Goal: Information Seeking & Learning: Compare options

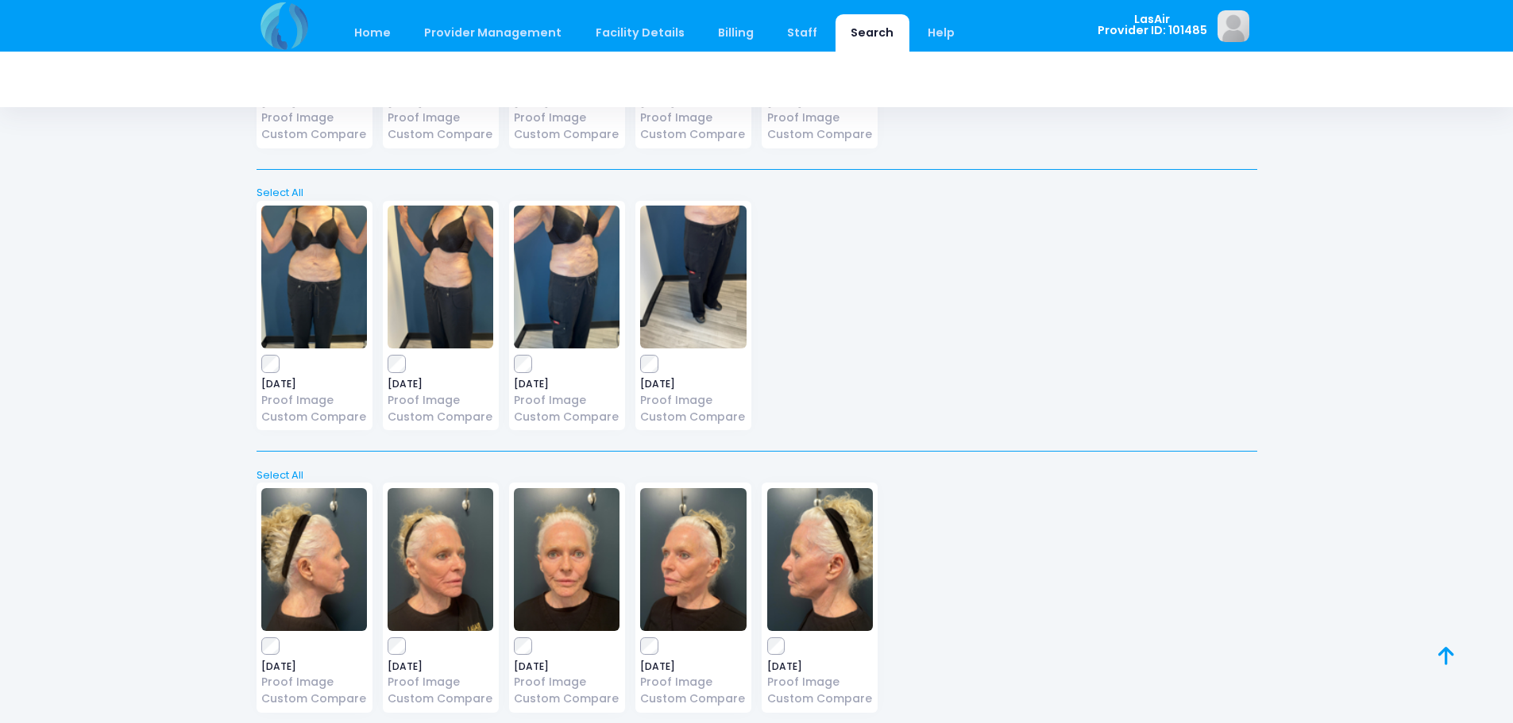
scroll to position [22226, 0]
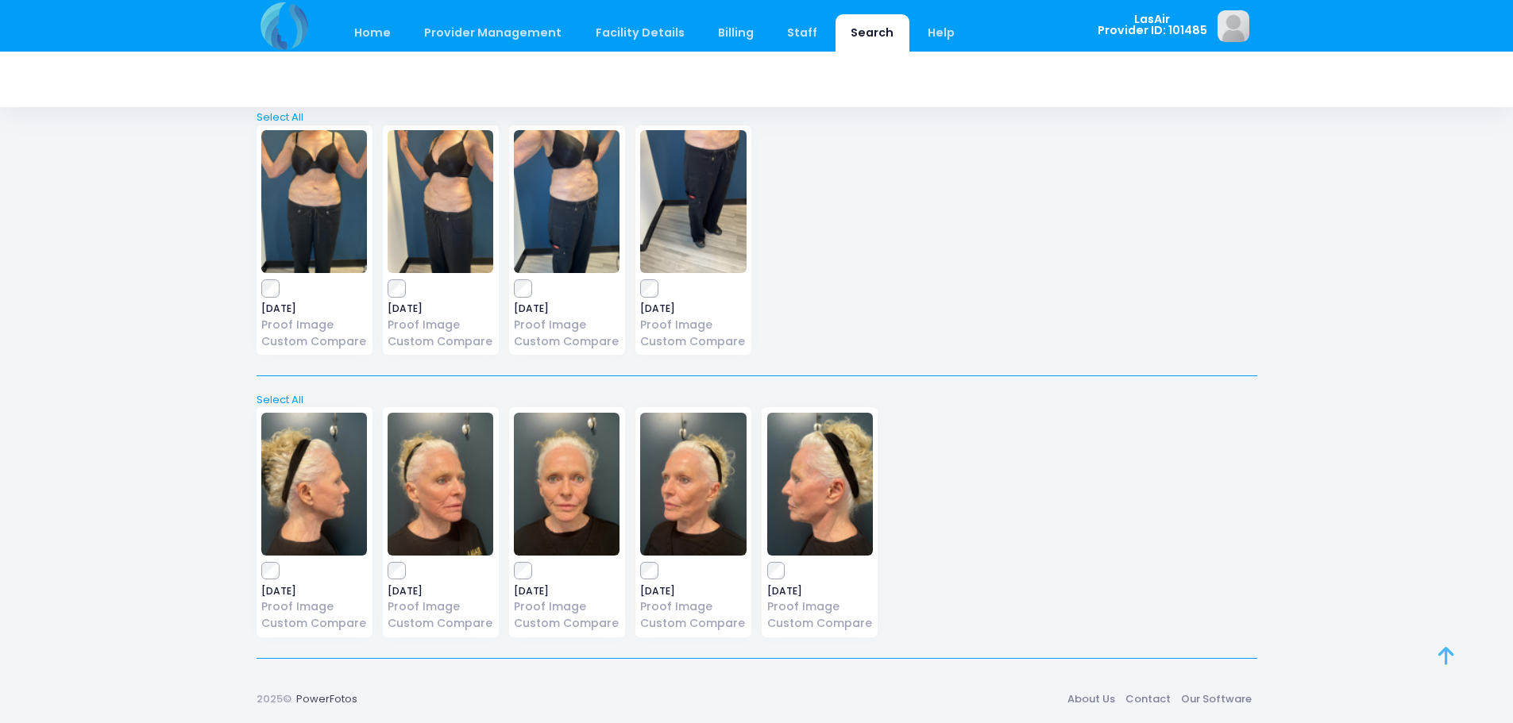
click at [1454, 660] on link at bounding box center [1463, 674] width 51 height 51
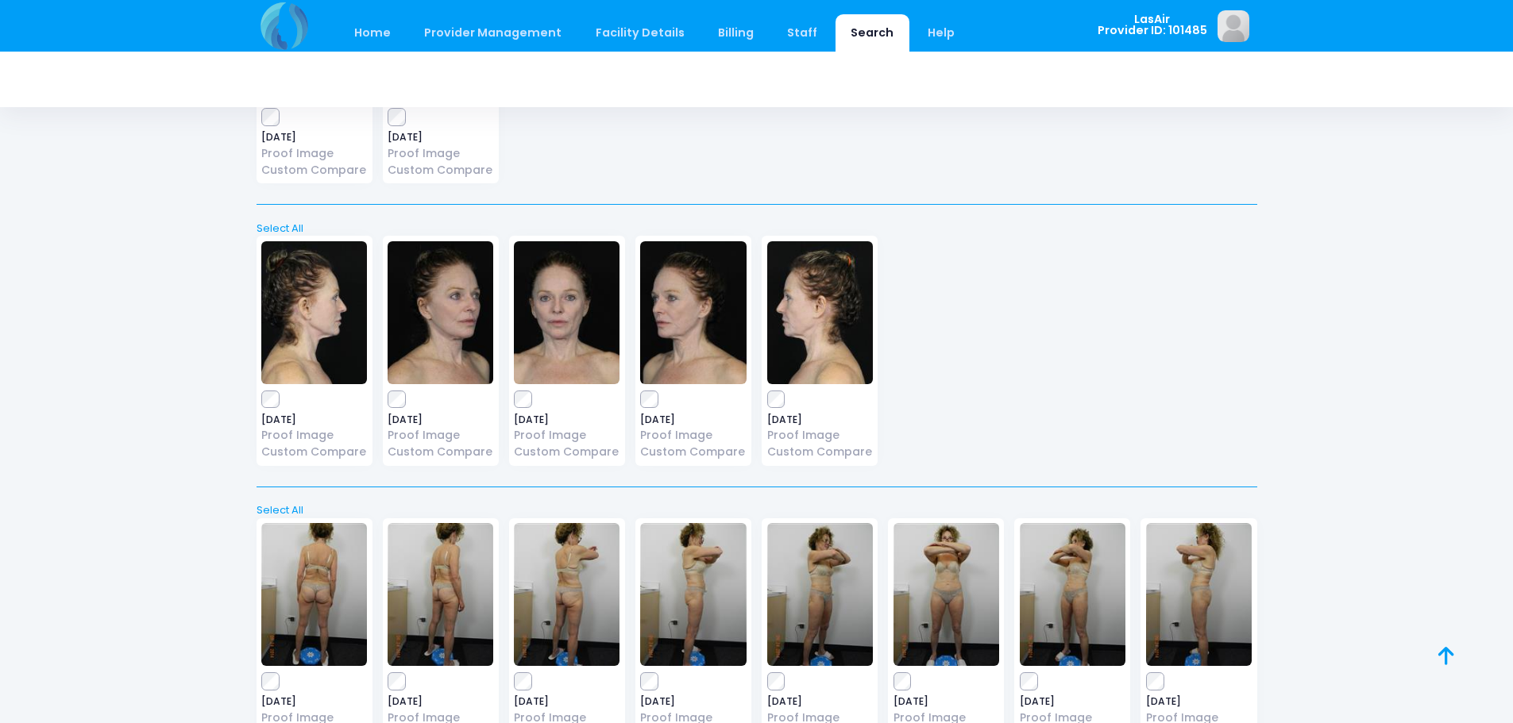
scroll to position [0, 0]
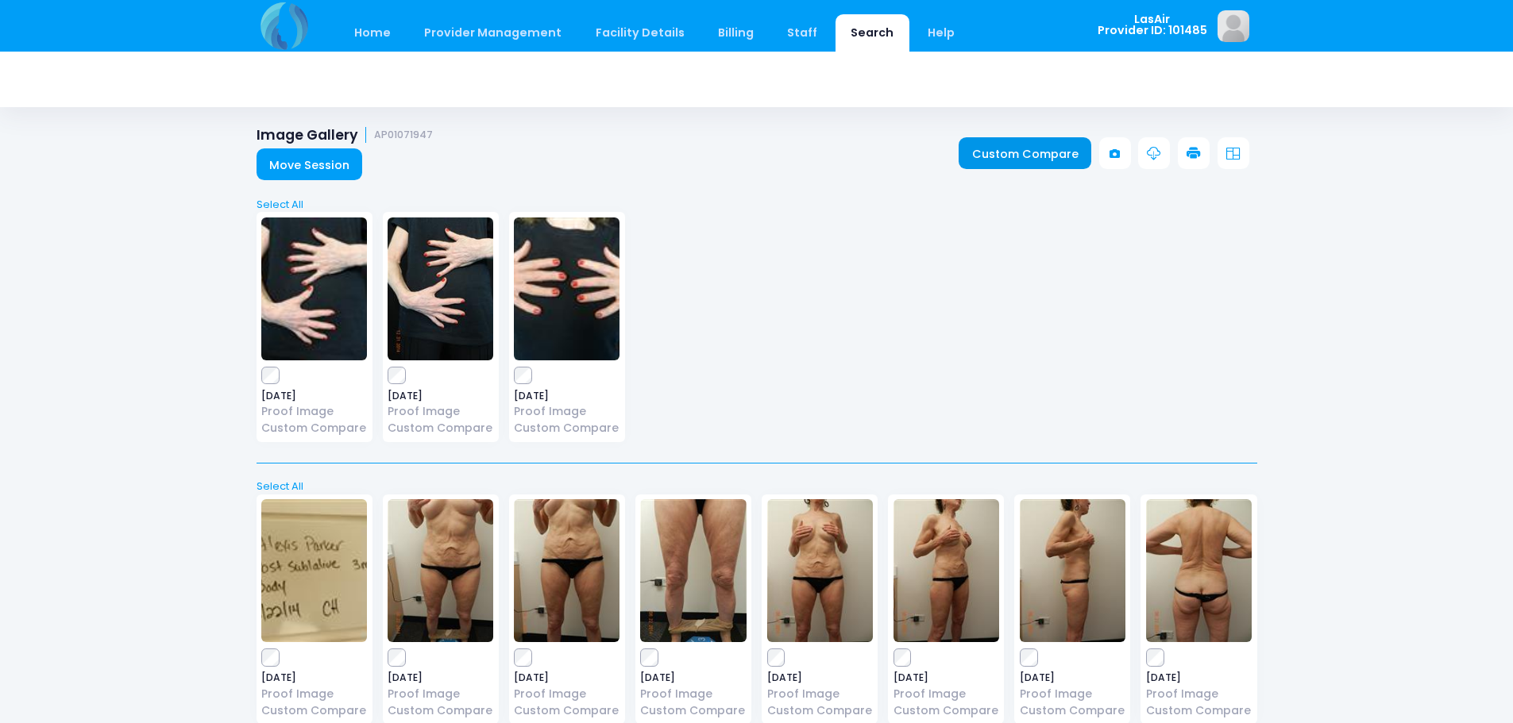
click at [1049, 149] on link "Custom Compare" at bounding box center [1024, 153] width 133 height 32
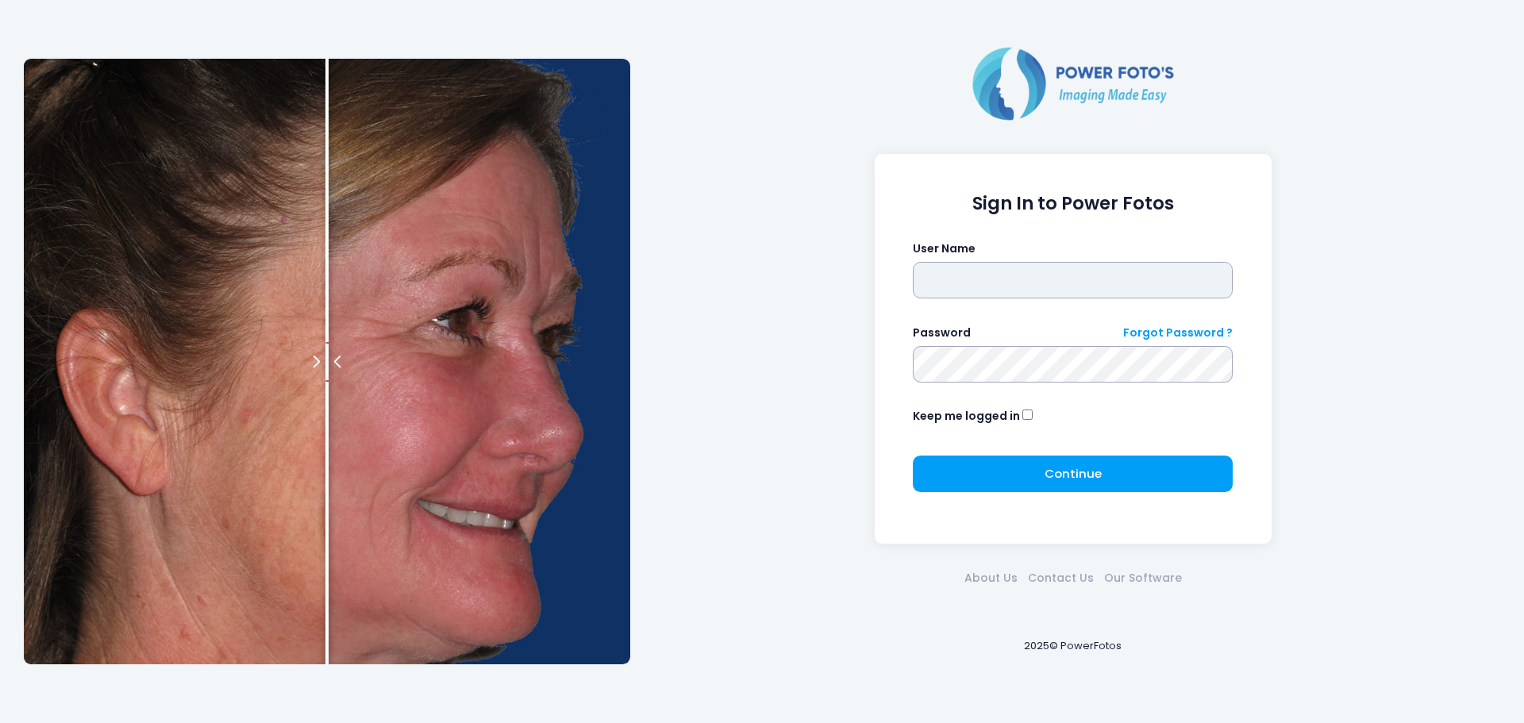
click at [1061, 286] on input "text" at bounding box center [1073, 280] width 320 height 37
click at [989, 267] on input "text" at bounding box center [1073, 280] width 320 height 37
type input "*"
type input "******"
click button "submit" at bounding box center [0, 0] width 0 height 0
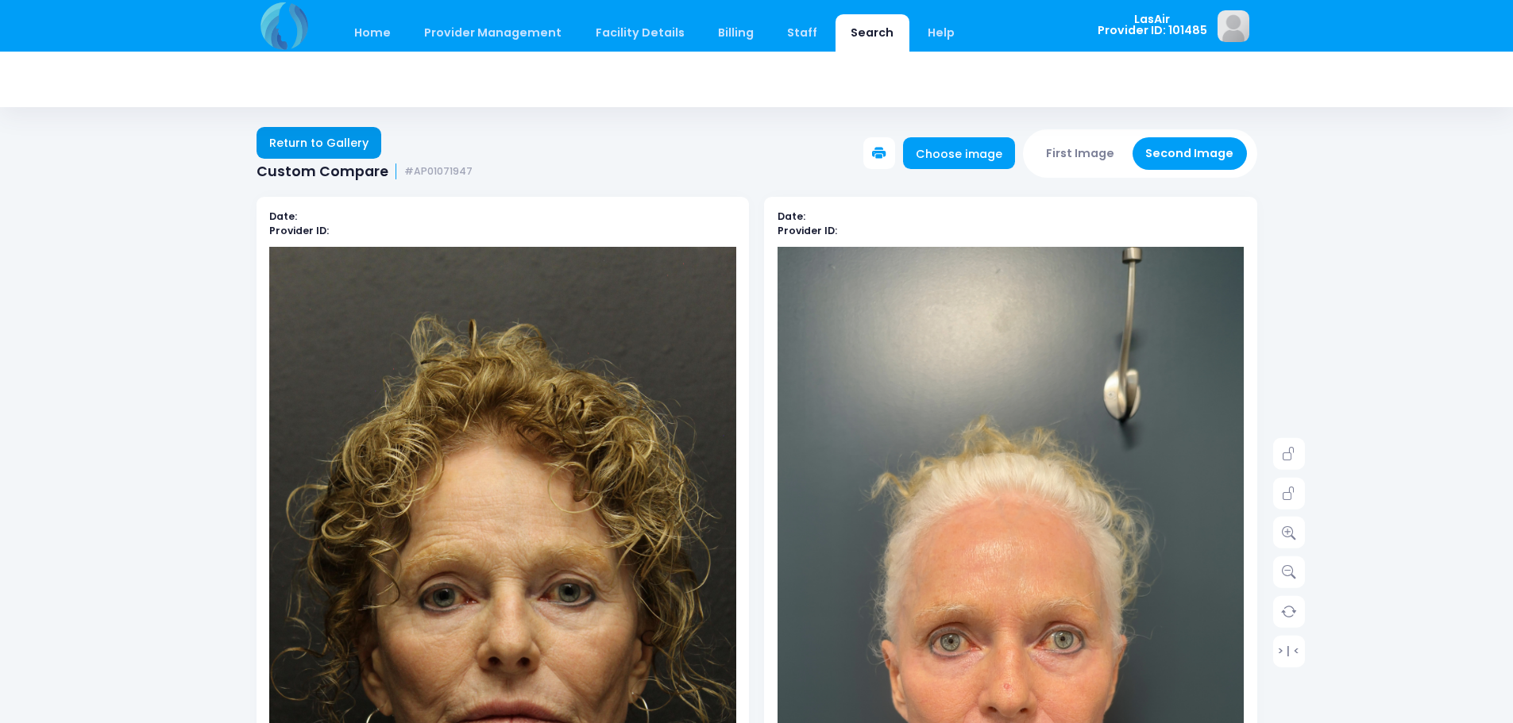
click at [353, 129] on link "Return to Gallery" at bounding box center [318, 143] width 125 height 32
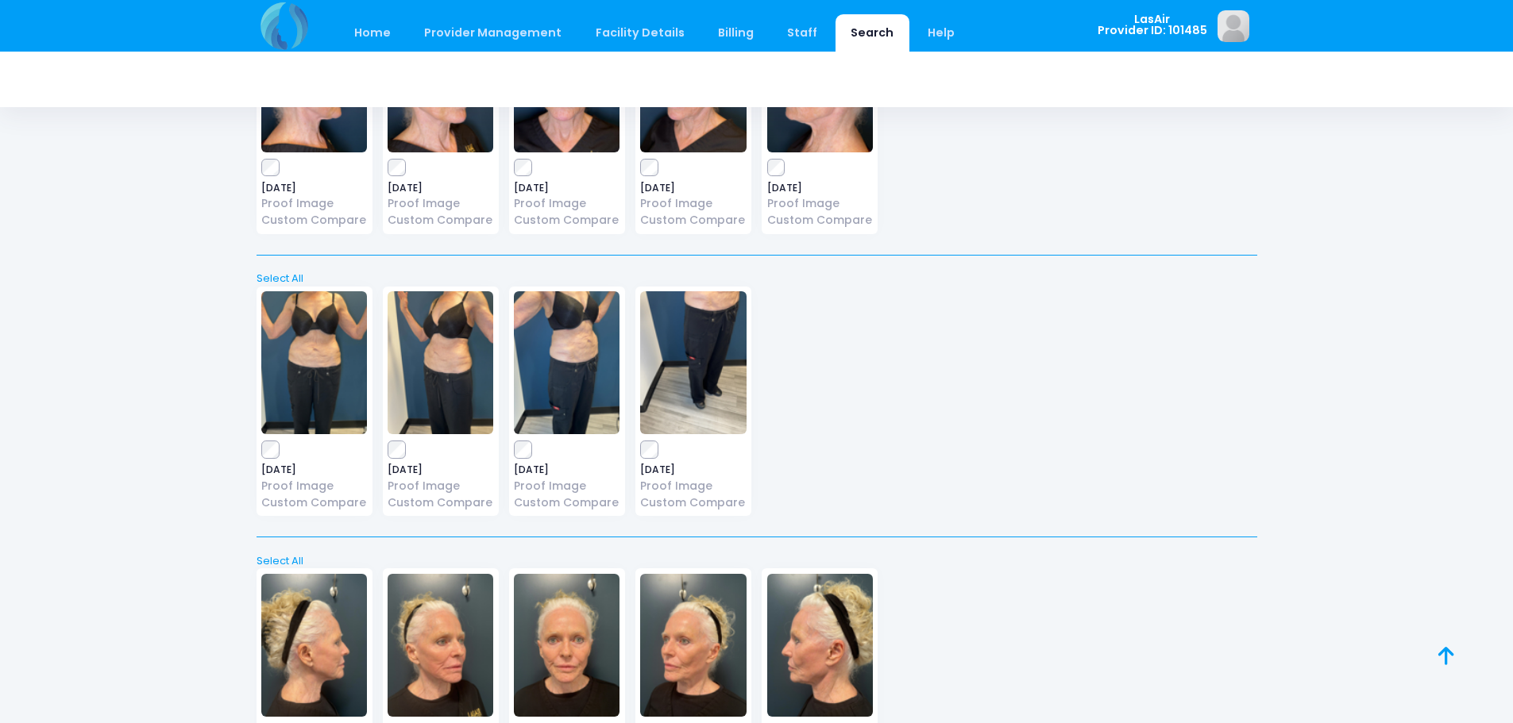
scroll to position [22226, 0]
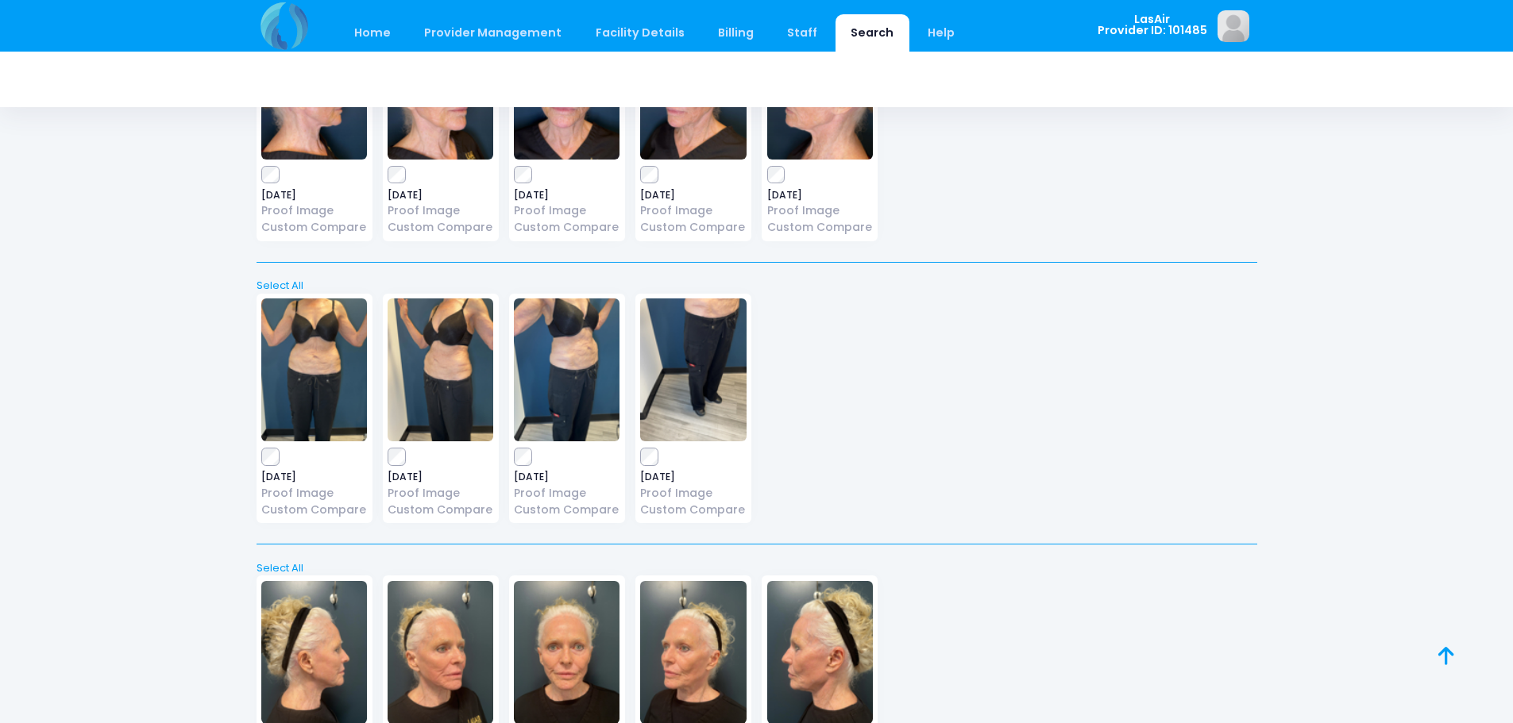
scroll to position [22147, 0]
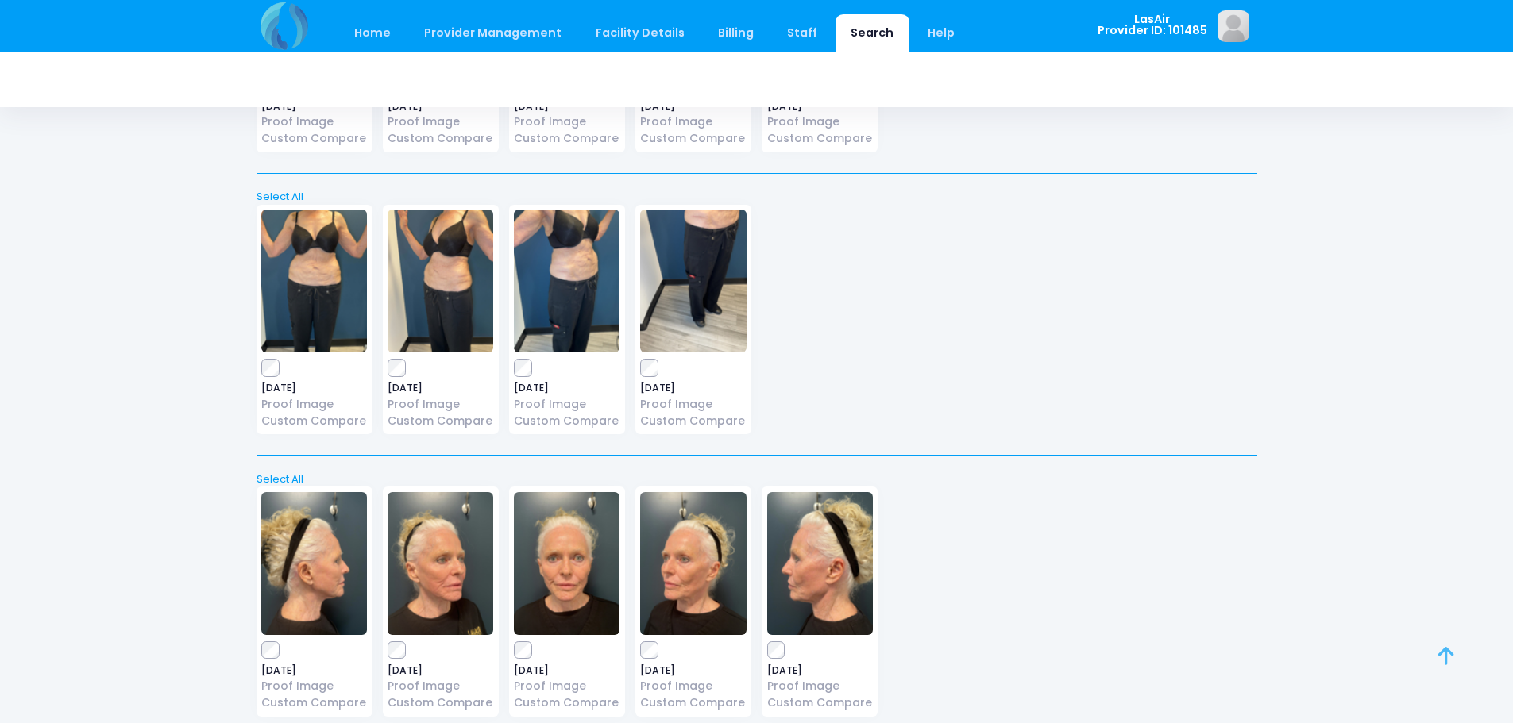
click at [1452, 656] on icon at bounding box center [1446, 656] width 16 height 1
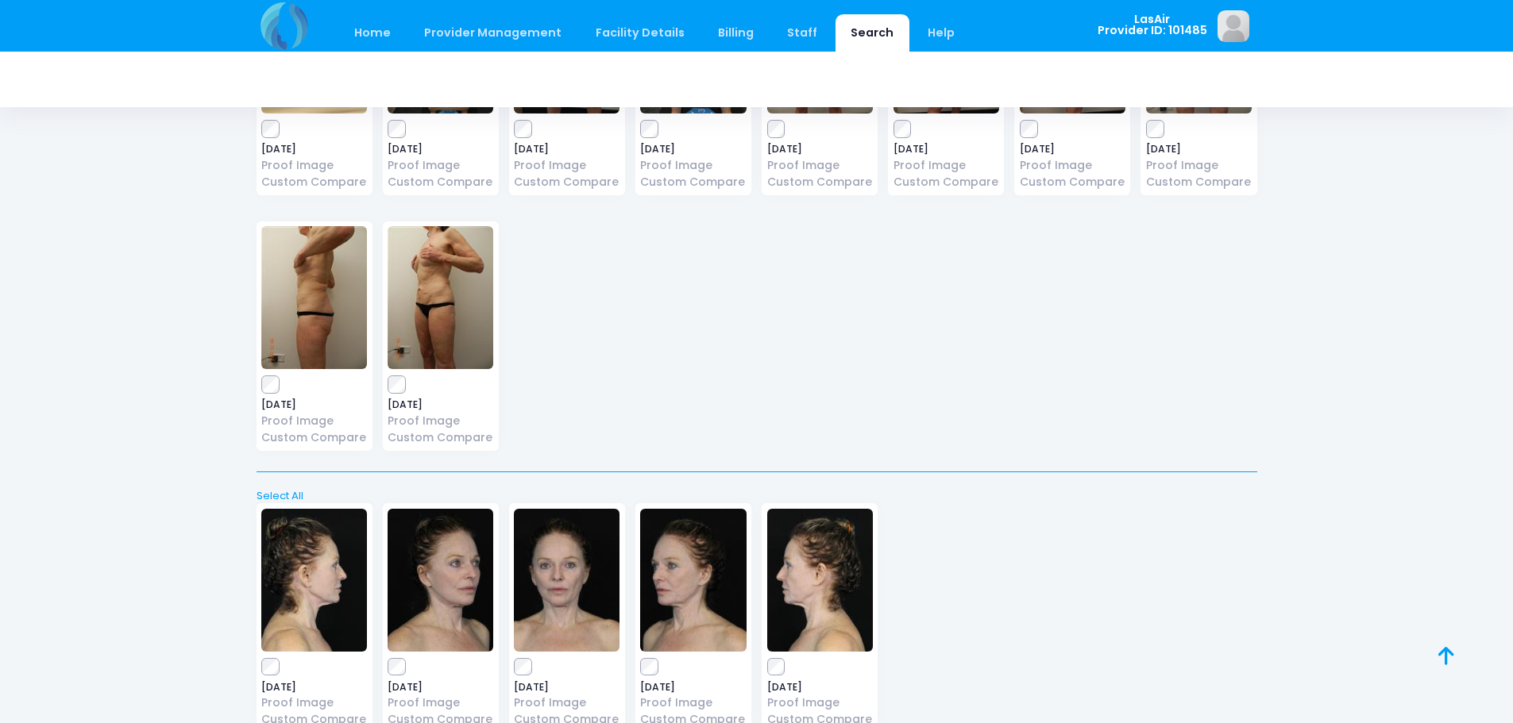
scroll to position [0, 0]
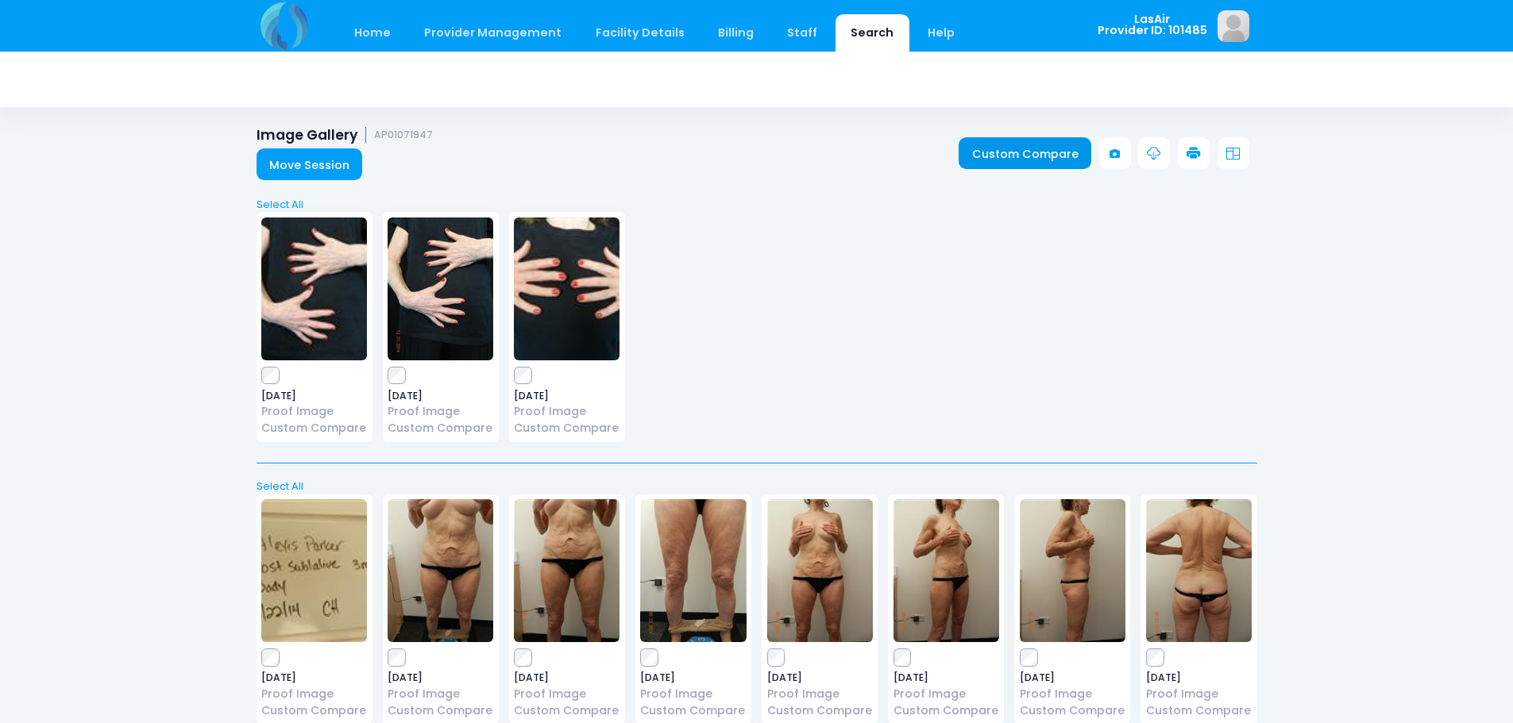
click at [1016, 153] on link "Custom Compare" at bounding box center [1024, 153] width 133 height 32
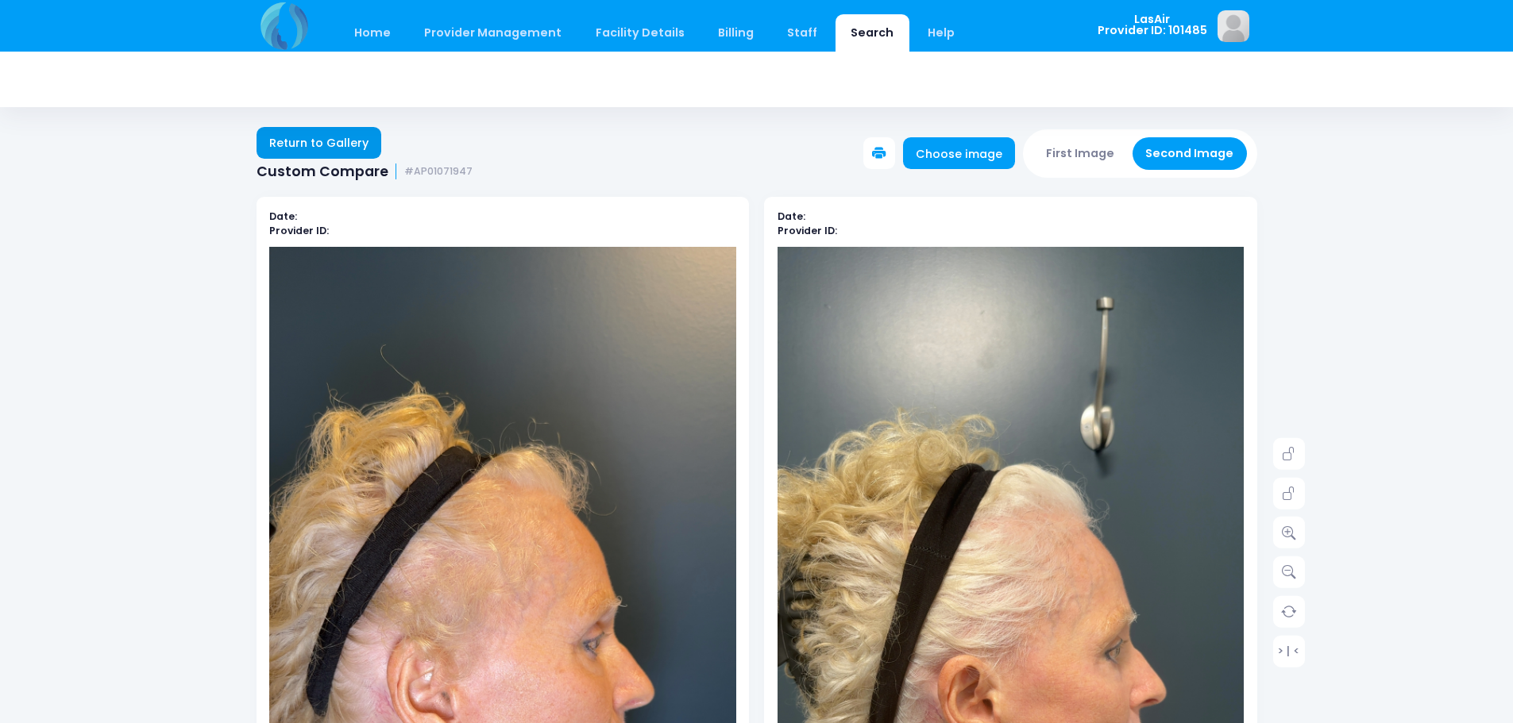
click at [347, 148] on link "Return to Gallery" at bounding box center [318, 143] width 125 height 32
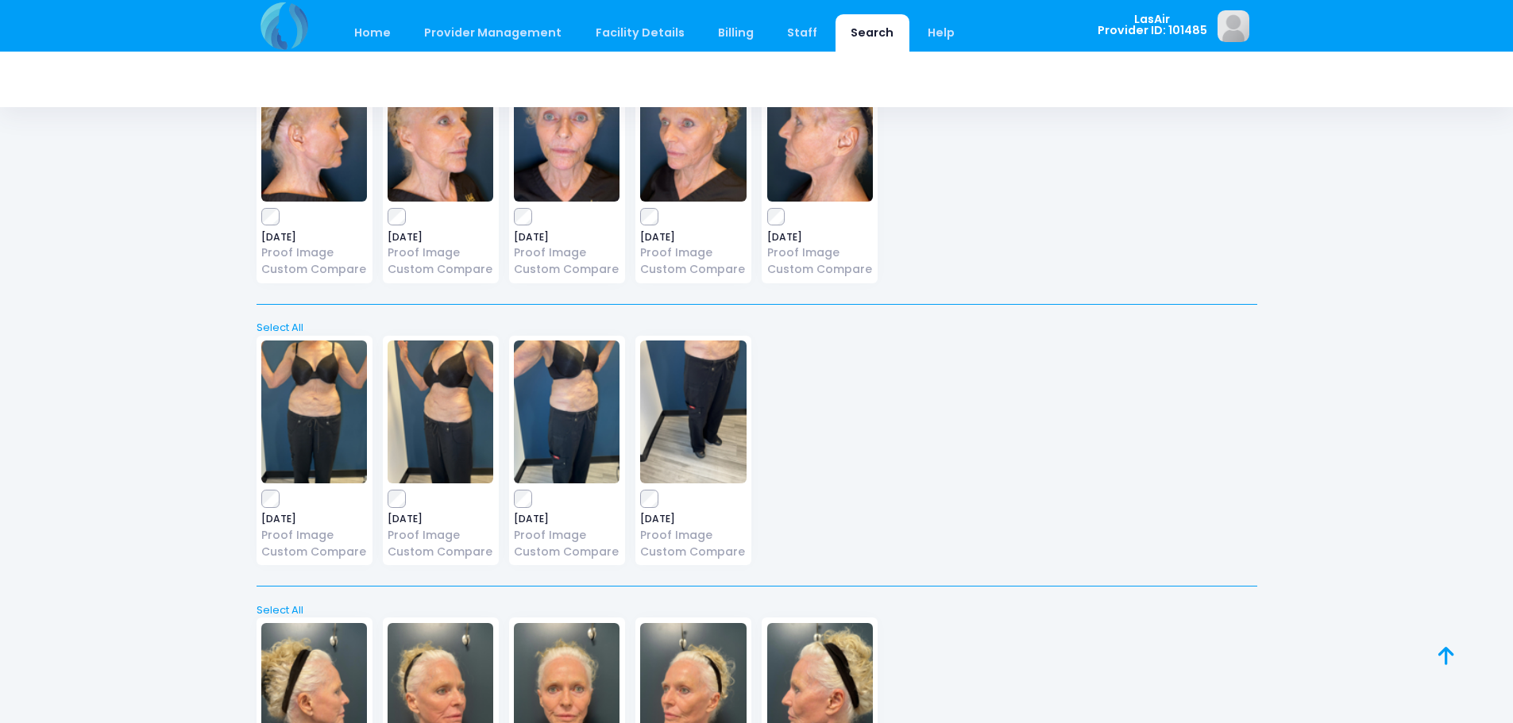
scroll to position [22226, 0]
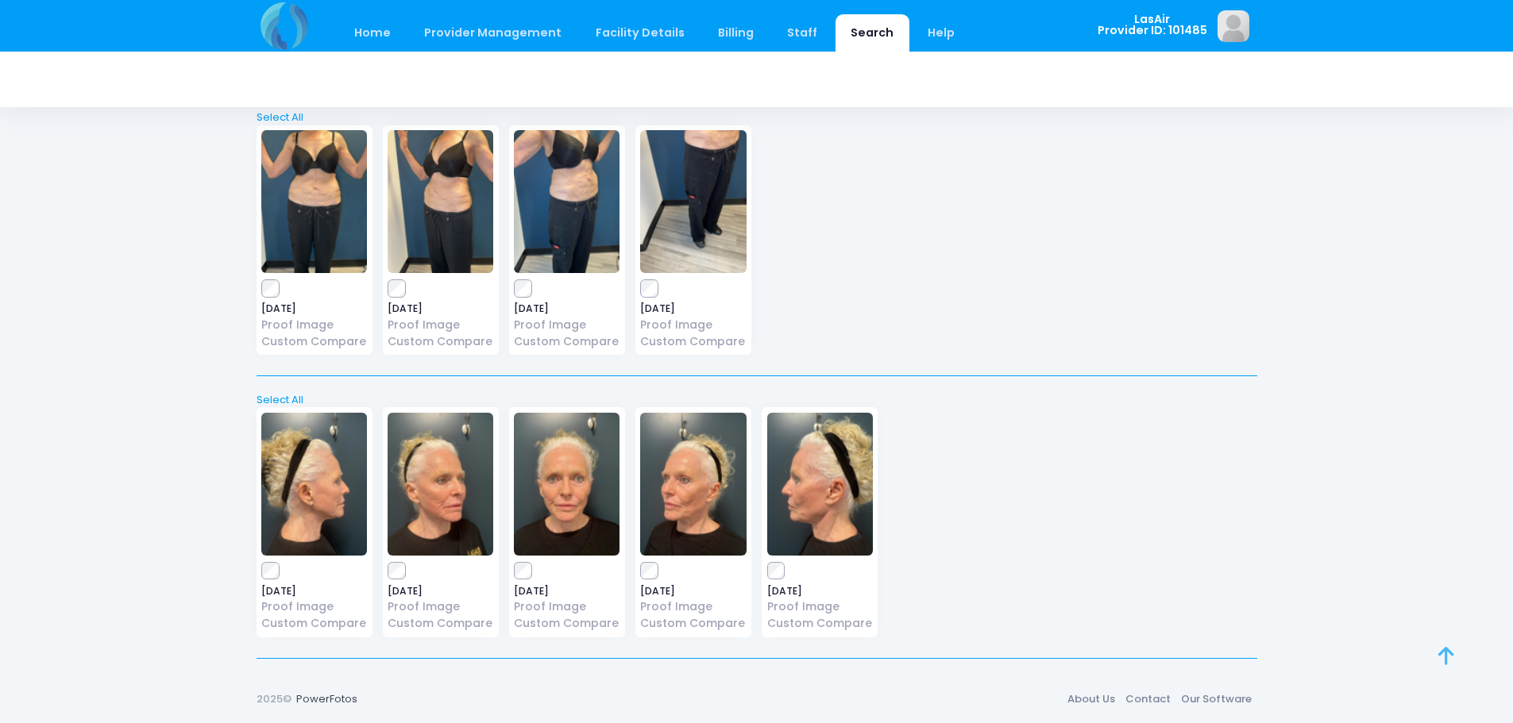
click at [1470, 657] on link at bounding box center [1463, 674] width 51 height 51
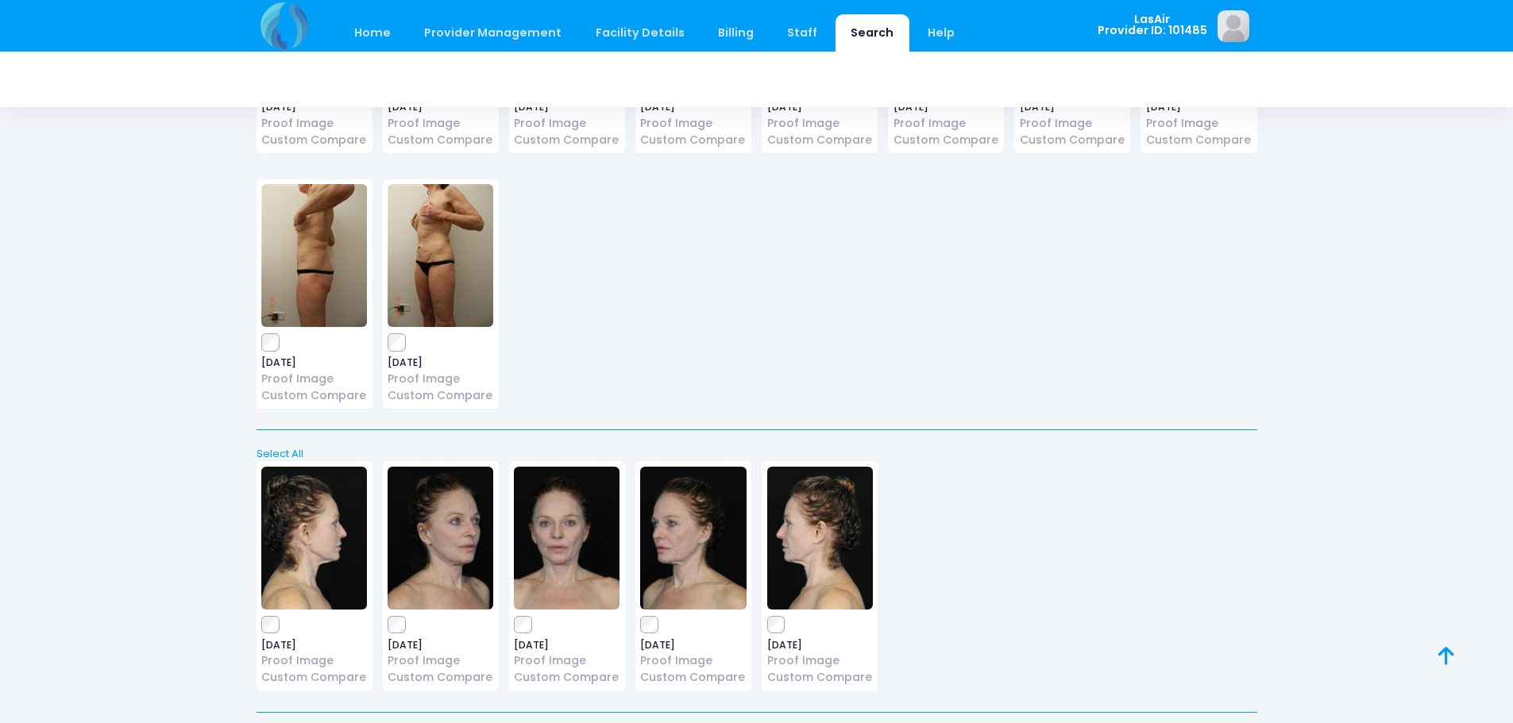
scroll to position [0, 0]
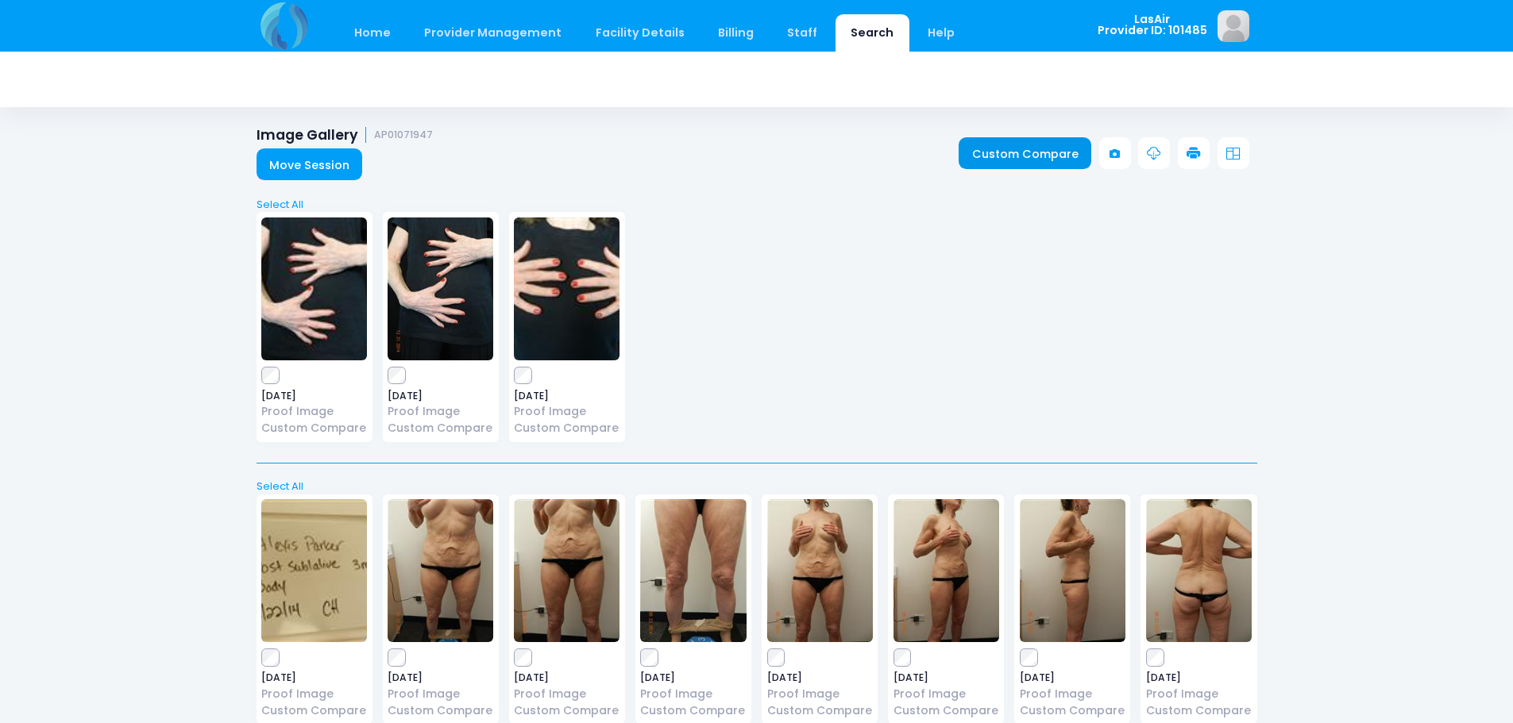
click at [989, 148] on link "Custom Compare" at bounding box center [1024, 153] width 133 height 32
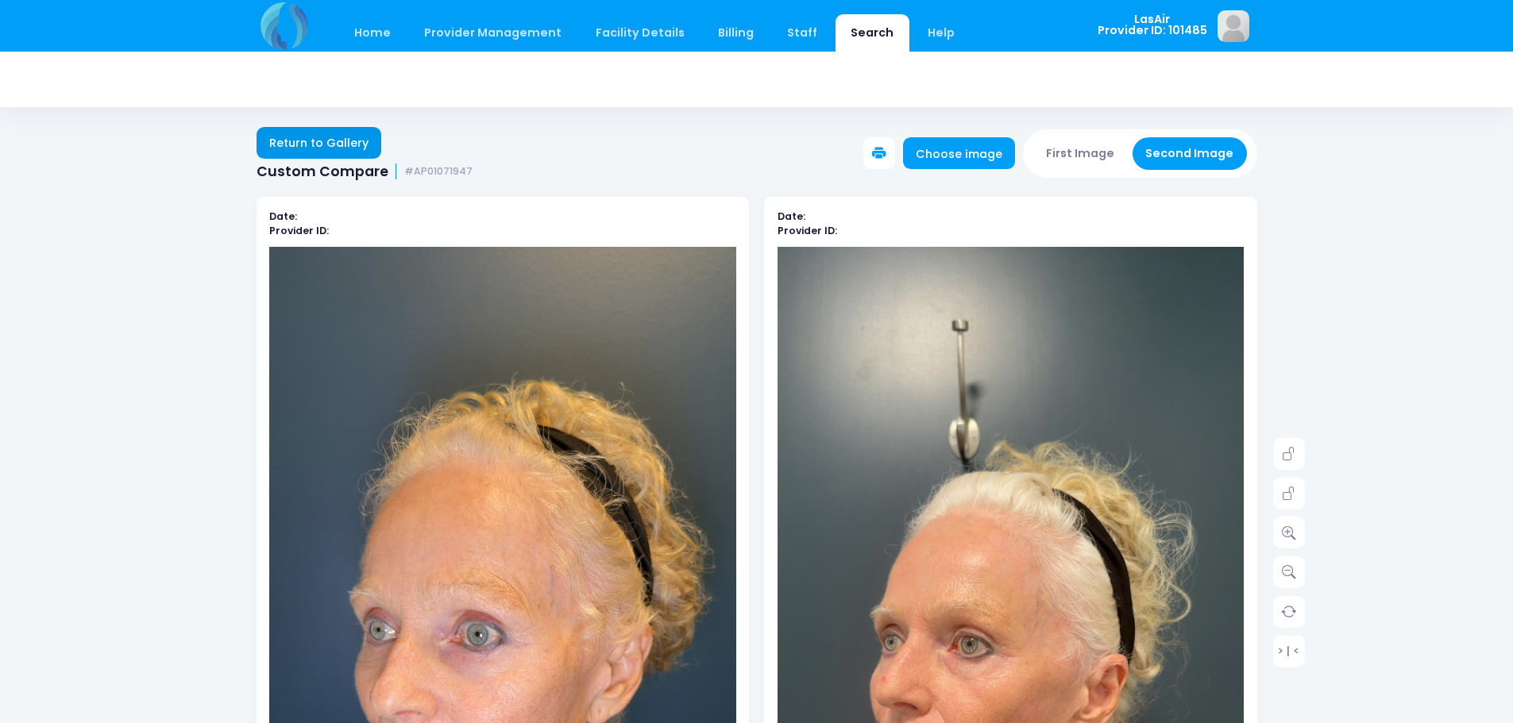
click at [349, 137] on link "Return to Gallery" at bounding box center [318, 143] width 125 height 32
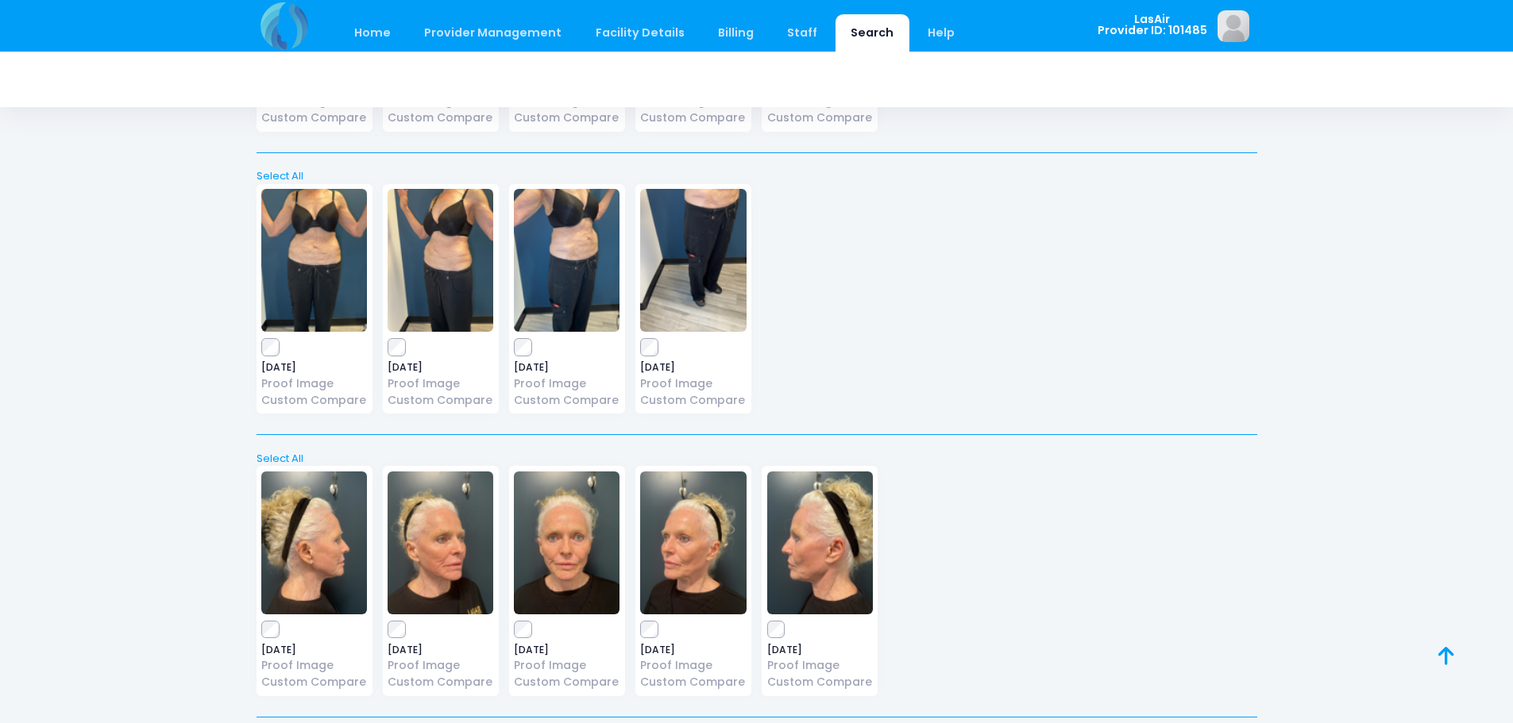
scroll to position [22226, 0]
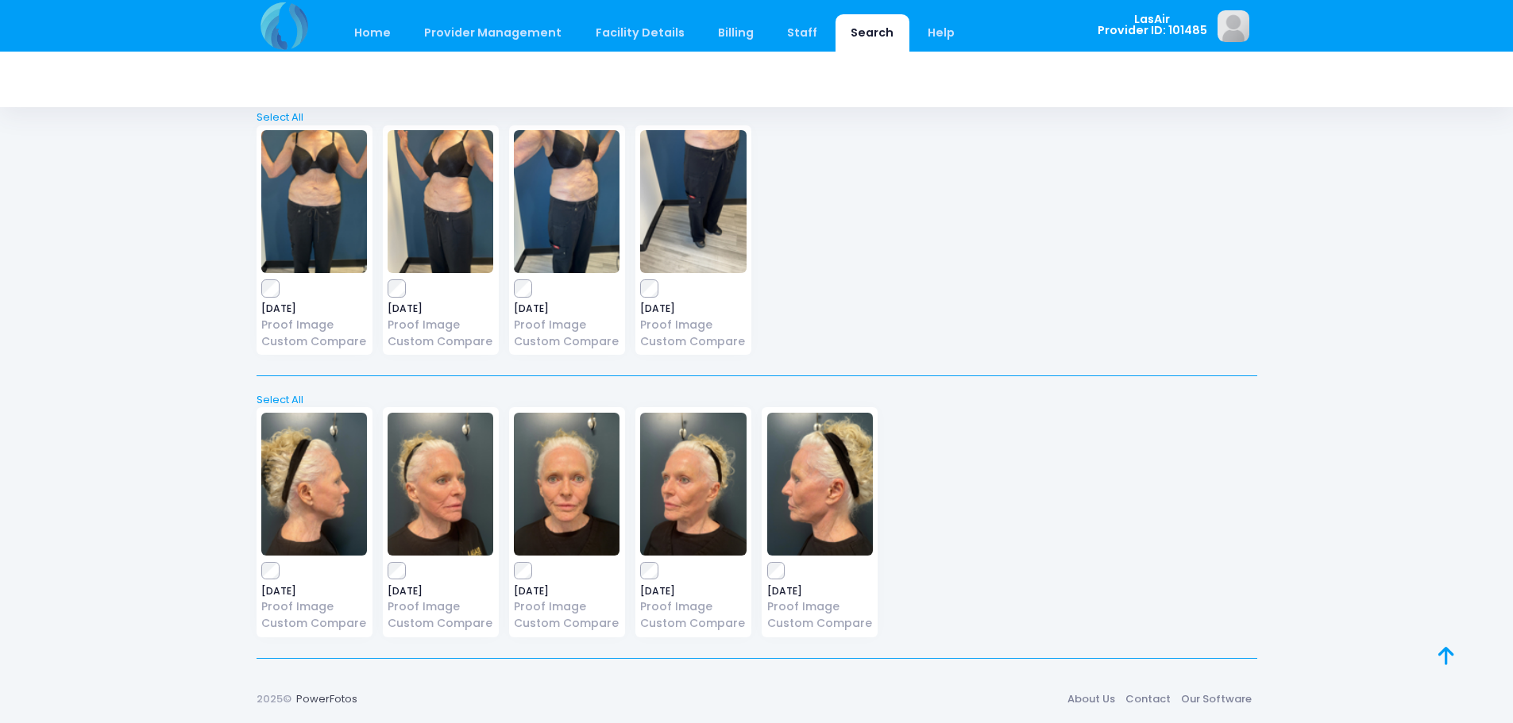
click at [522, 561] on div "2025-09-03 Proof Image Custom Compare" at bounding box center [567, 522] width 116 height 230
click at [1452, 672] on link at bounding box center [1463, 674] width 51 height 51
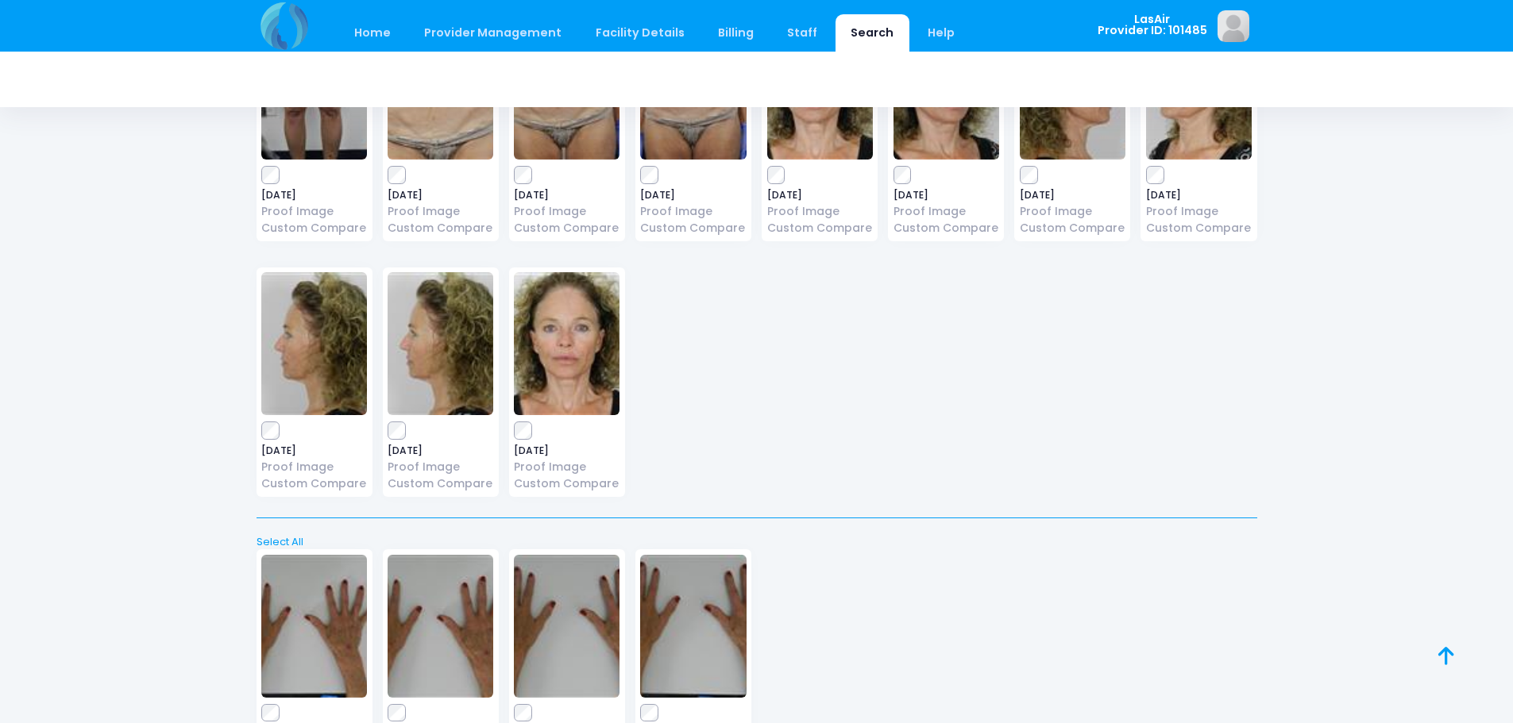
scroll to position [0, 0]
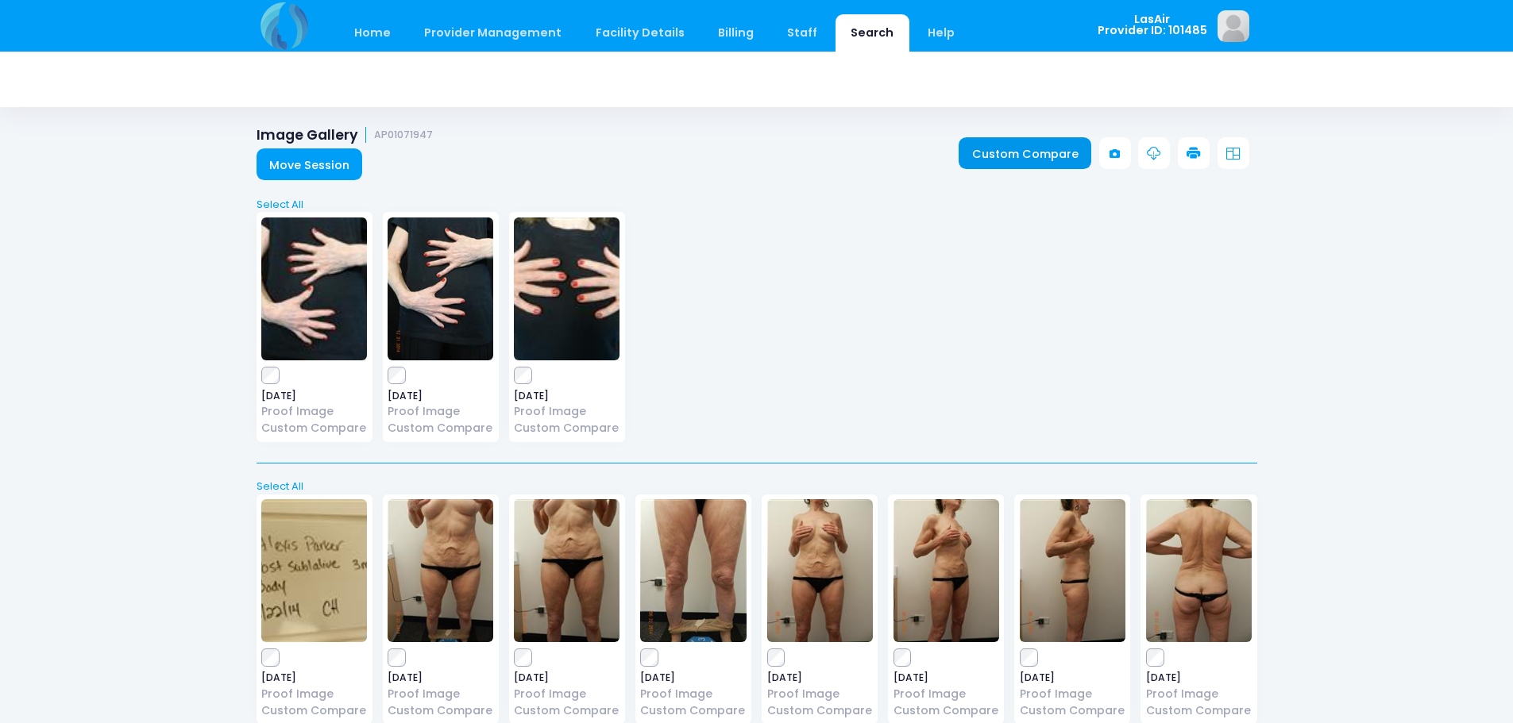
click at [1069, 159] on link "Custom Compare" at bounding box center [1024, 153] width 133 height 32
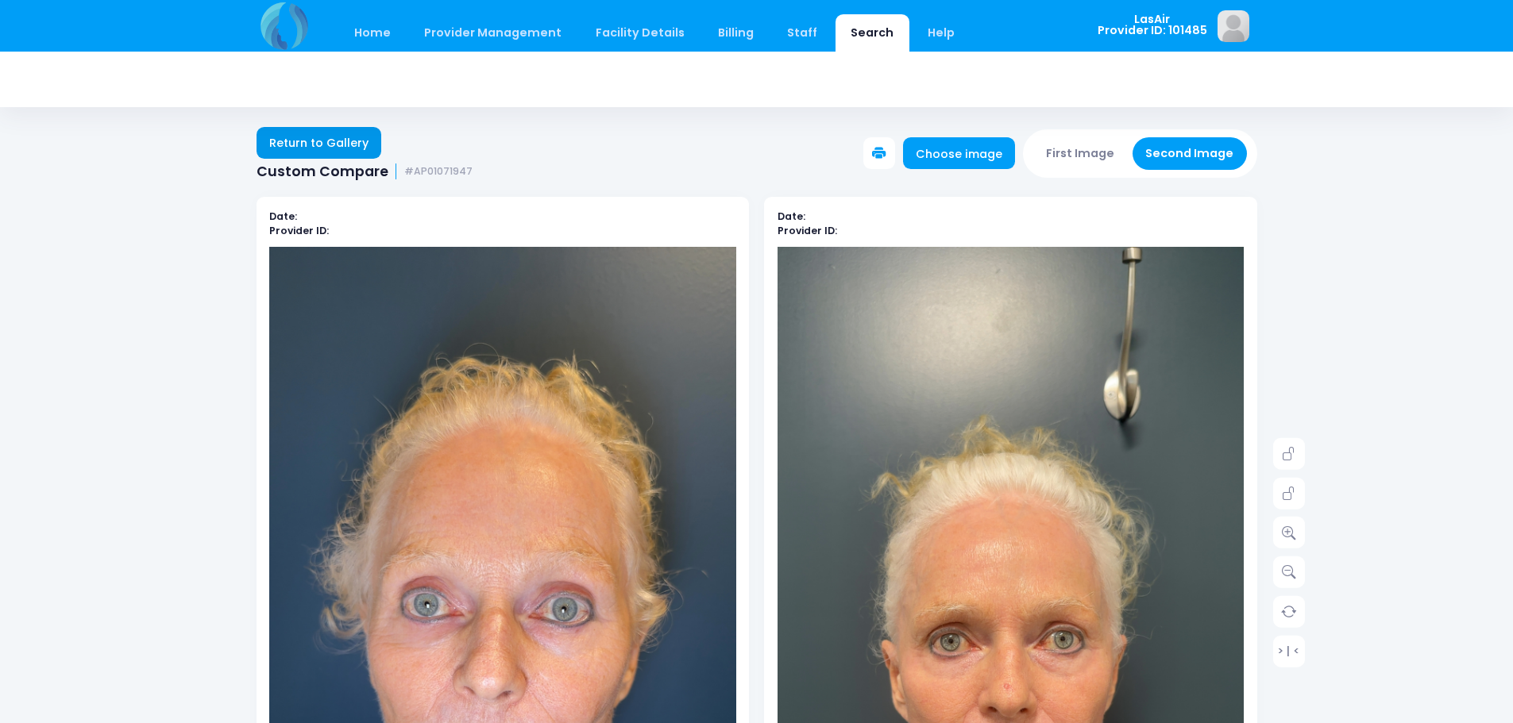
click at [344, 139] on link "Return to Gallery" at bounding box center [318, 143] width 125 height 32
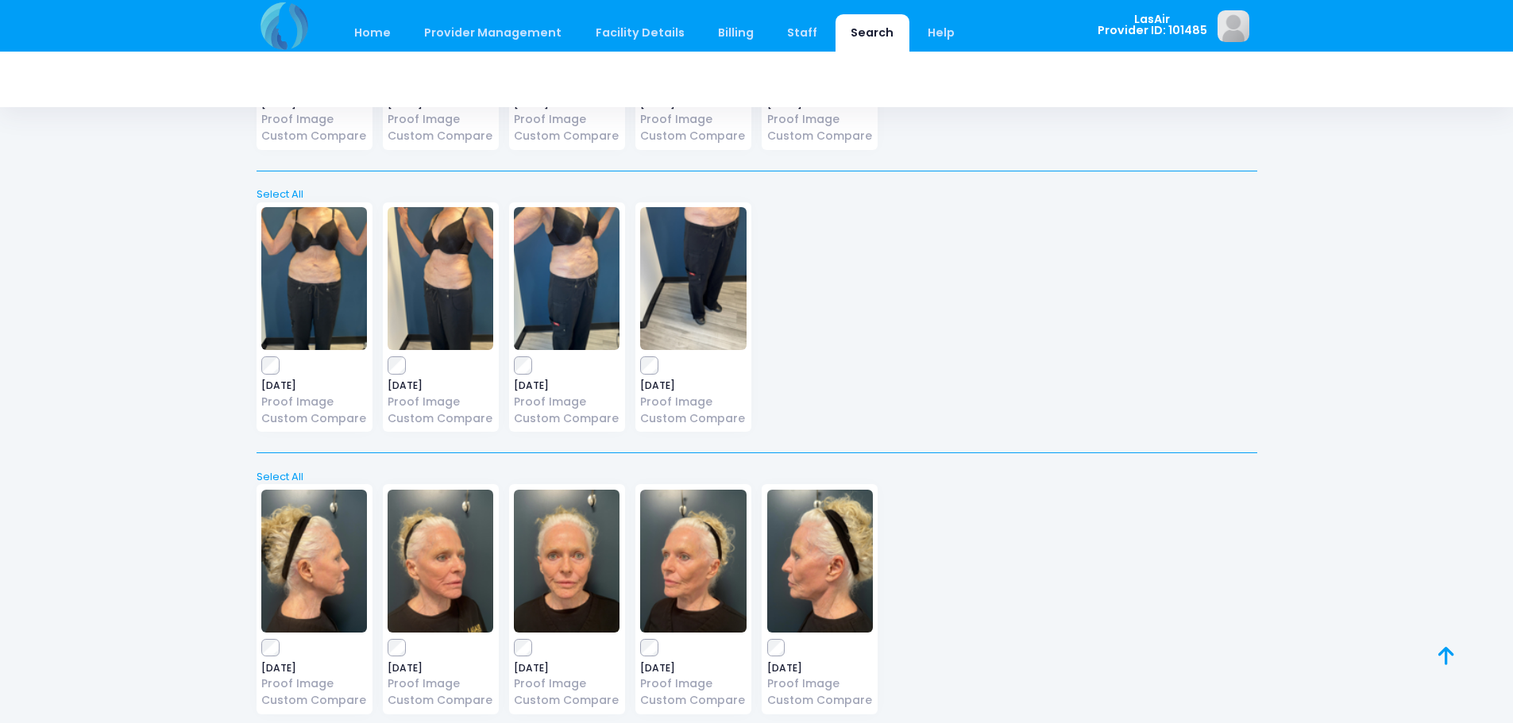
scroll to position [22226, 0]
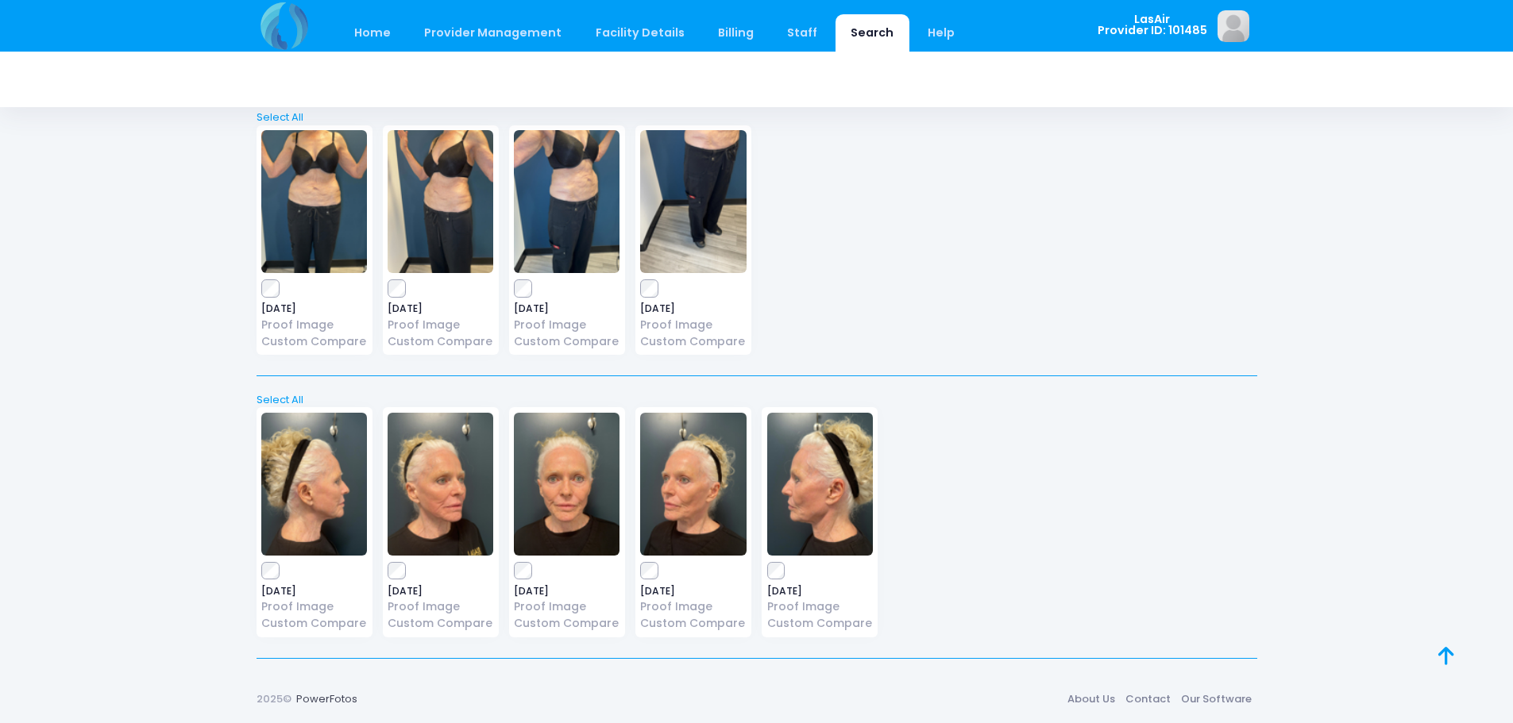
click at [1444, 656] on icon at bounding box center [1446, 656] width 16 height 1
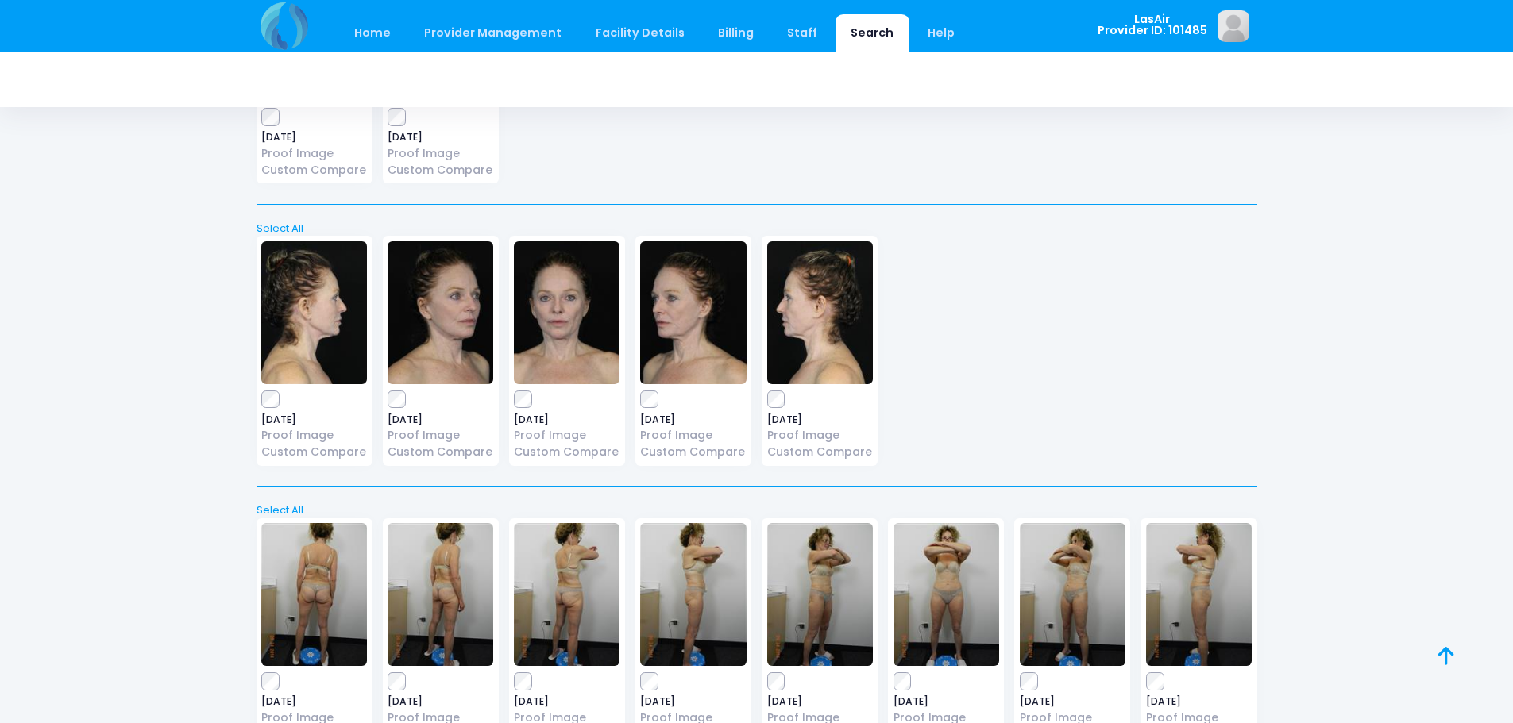
scroll to position [0, 0]
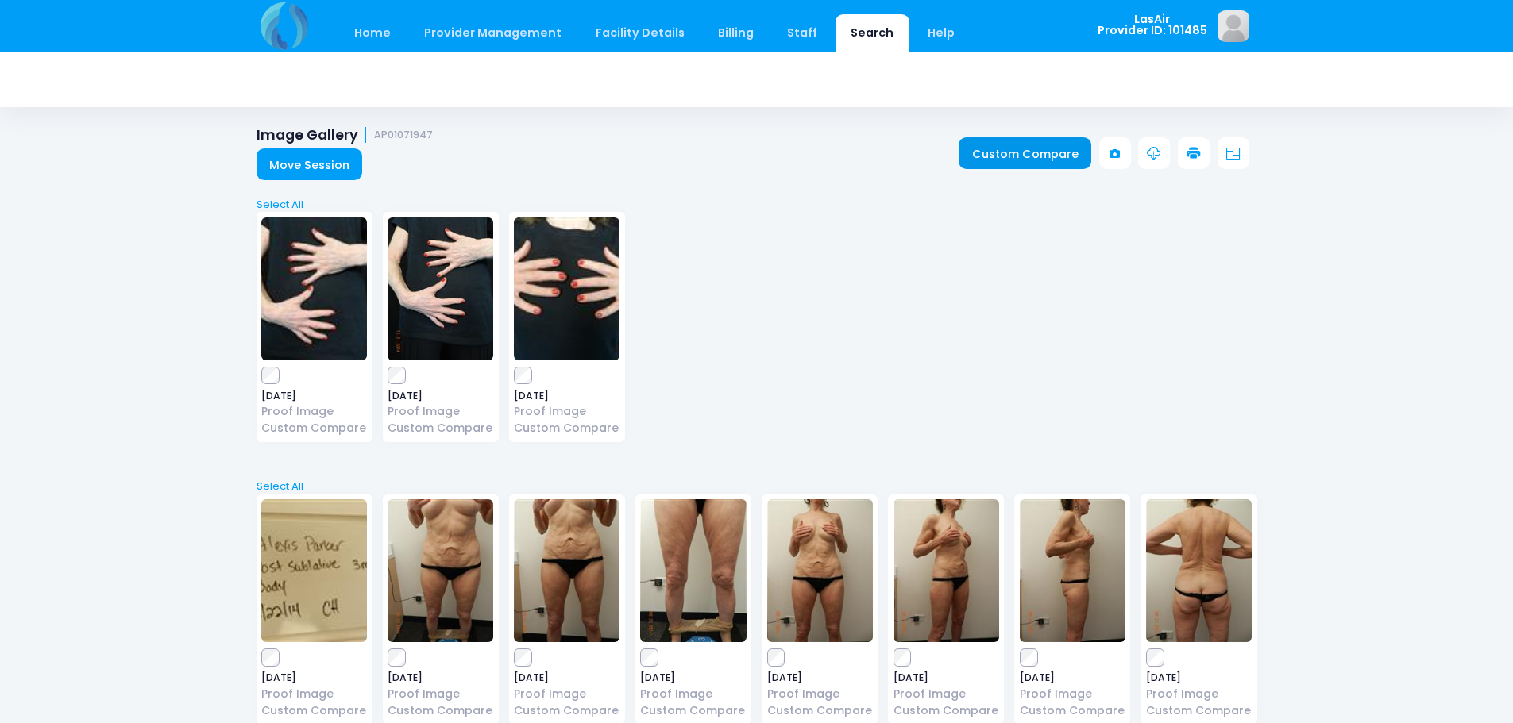
click at [1058, 153] on link "Custom Compare" at bounding box center [1024, 153] width 133 height 32
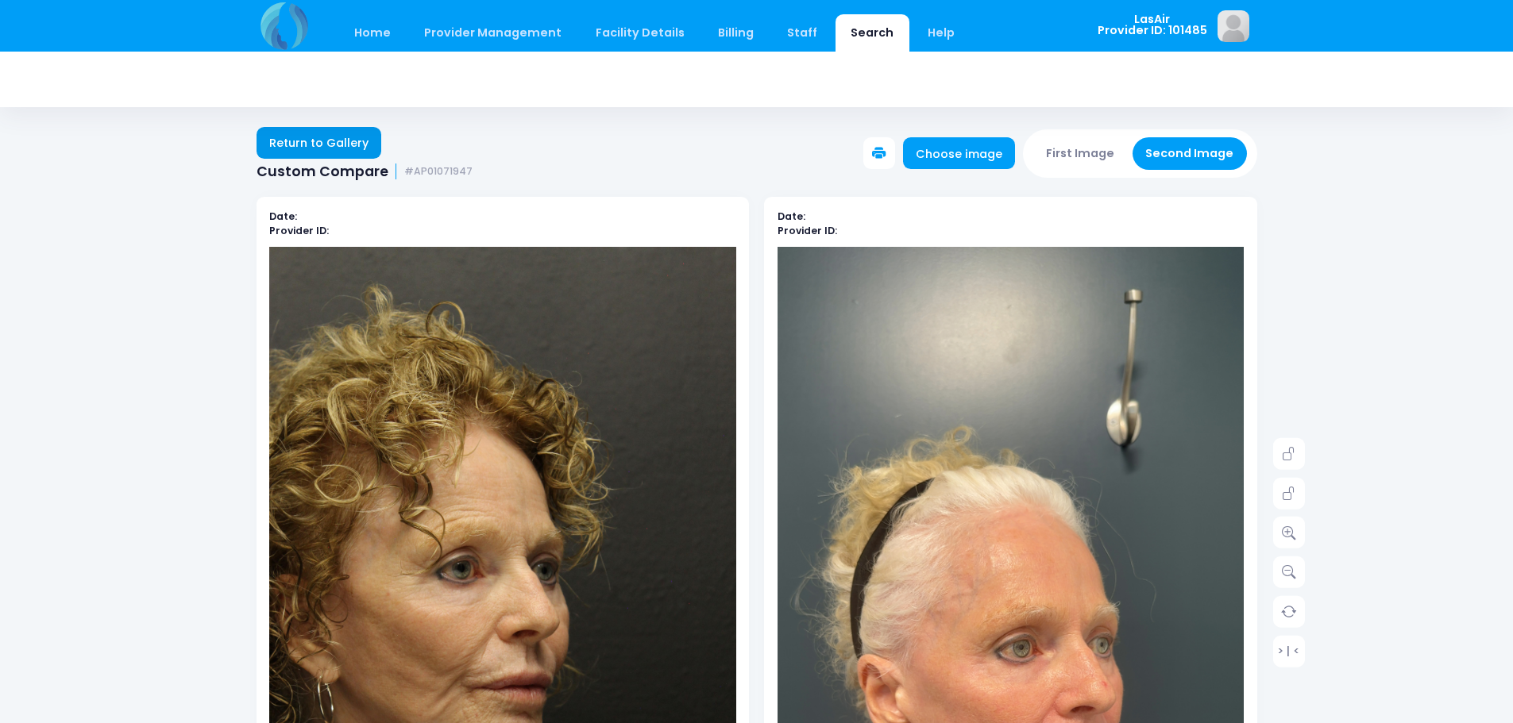
click at [264, 140] on link "Return to Gallery" at bounding box center [318, 143] width 125 height 32
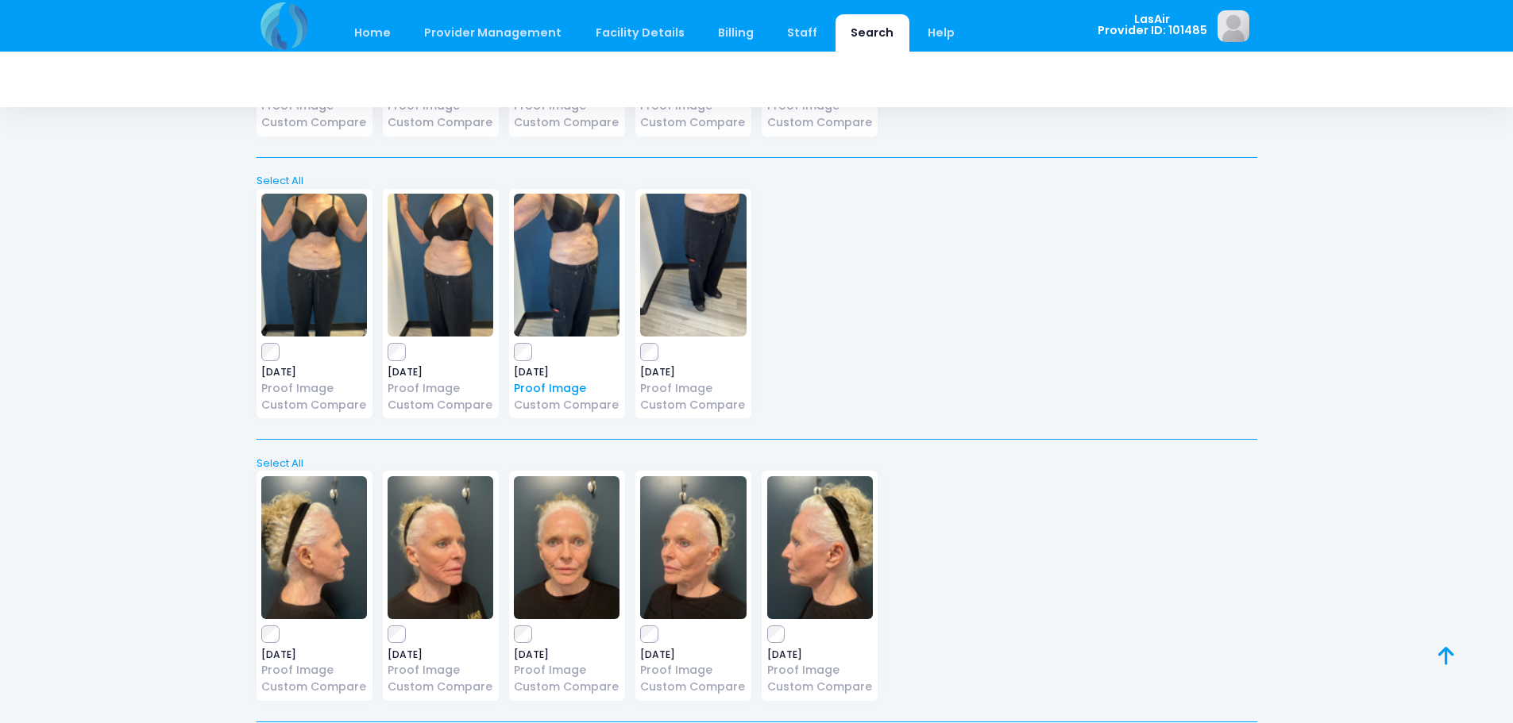
scroll to position [22226, 0]
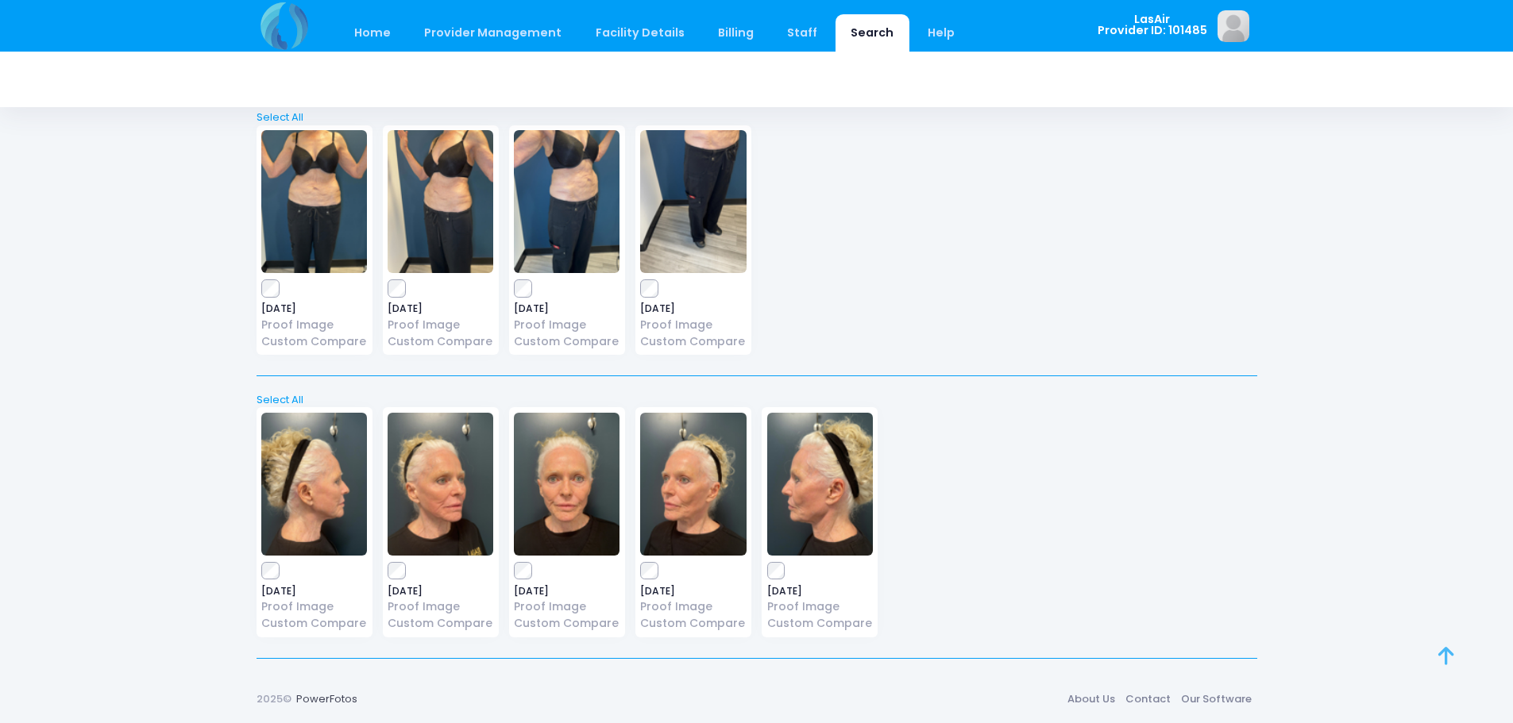
click at [1458, 655] on link at bounding box center [1463, 674] width 51 height 51
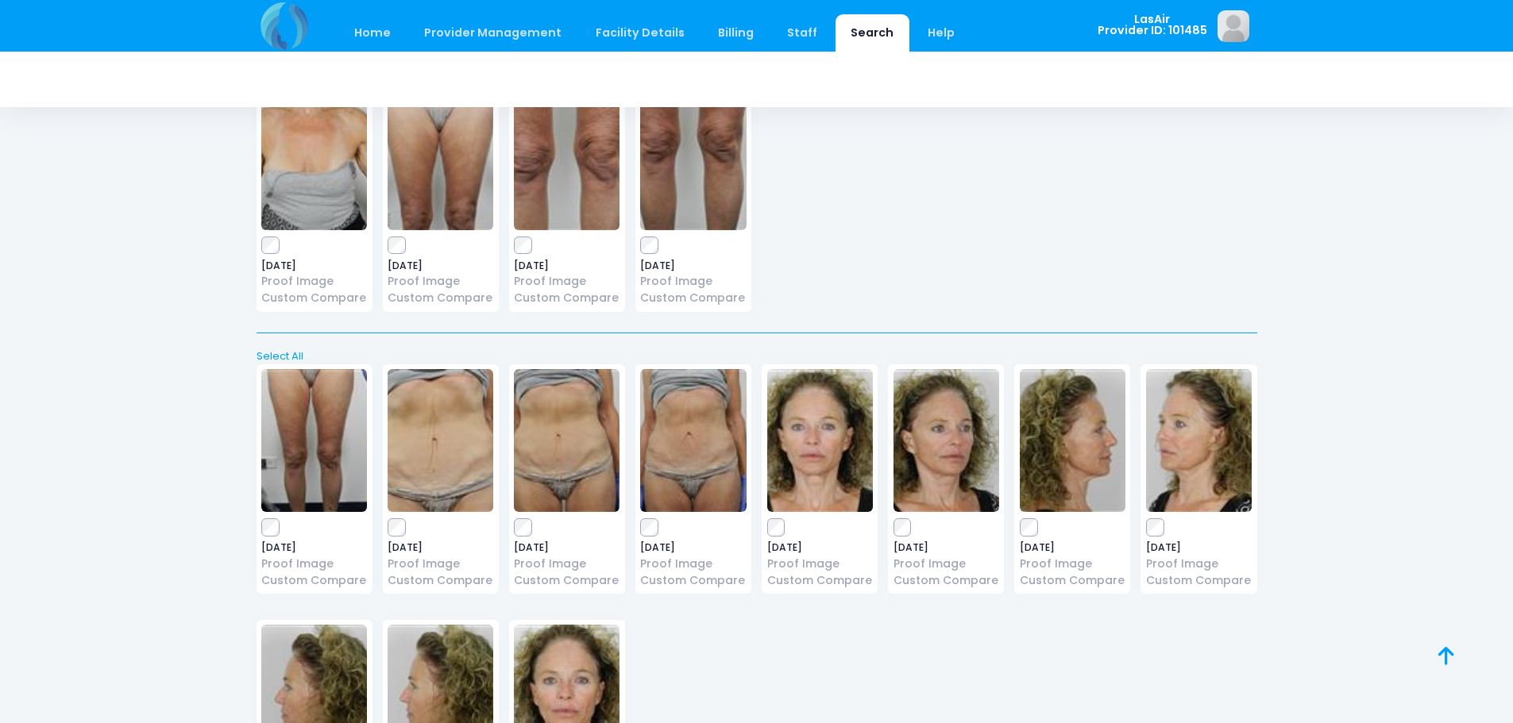
scroll to position [0, 0]
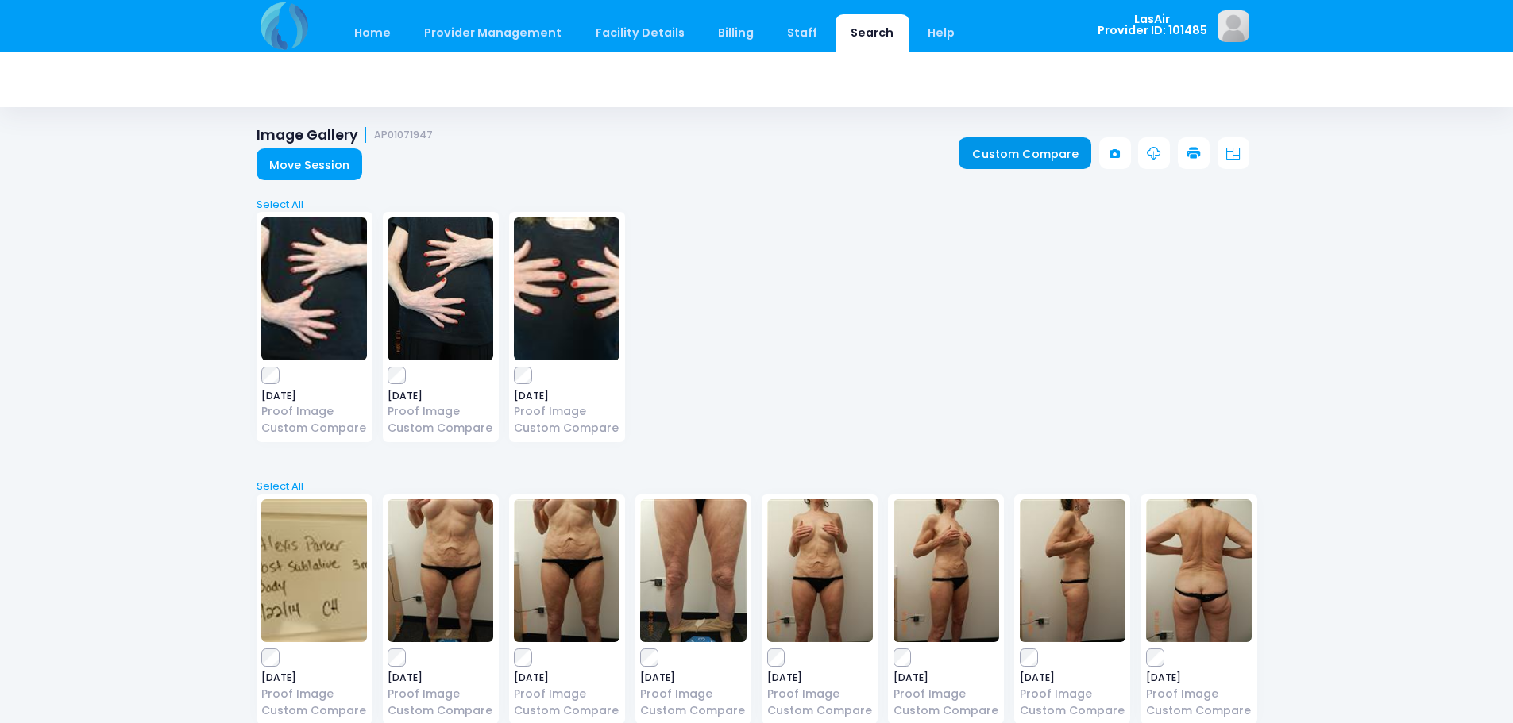
click at [1000, 152] on link "Custom Compare" at bounding box center [1024, 153] width 133 height 32
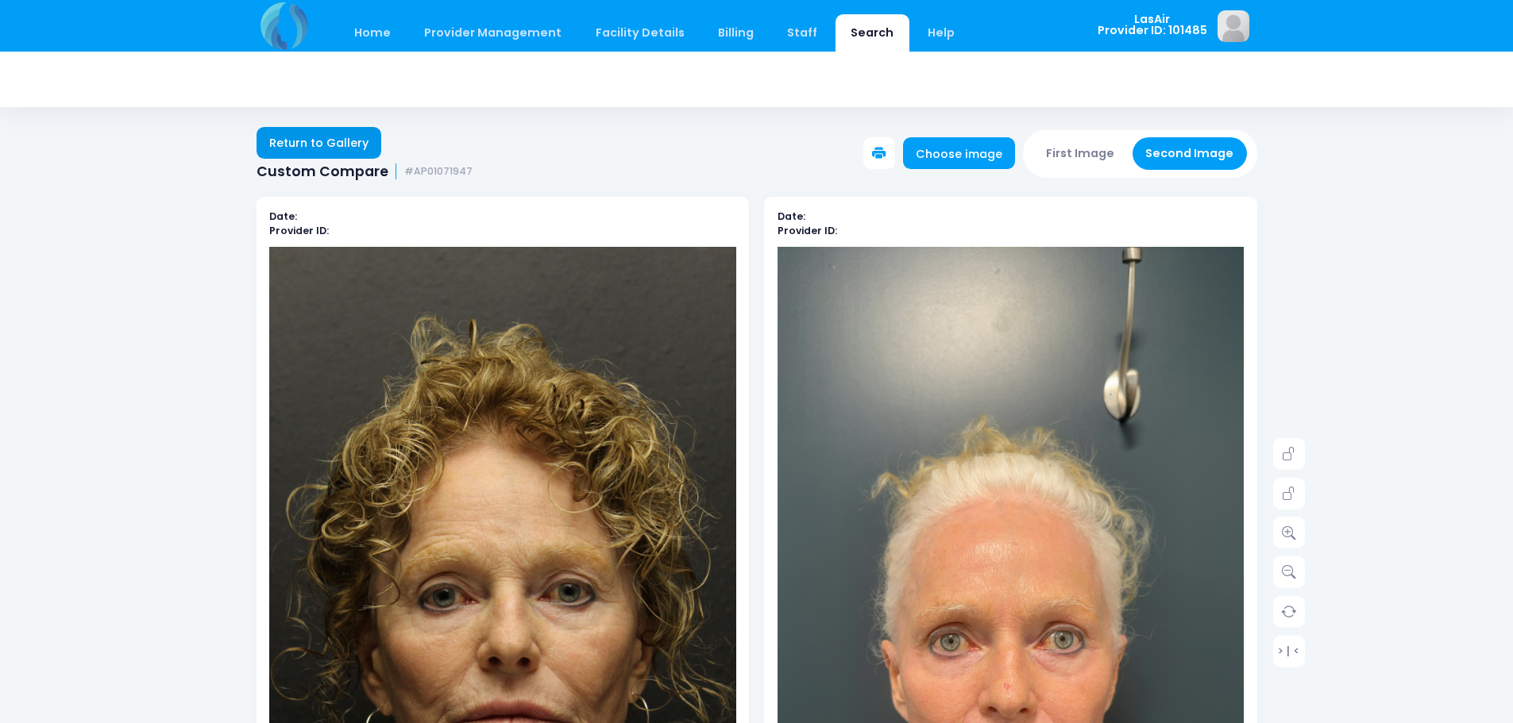
click at [345, 141] on link "Return to Gallery" at bounding box center [318, 143] width 125 height 32
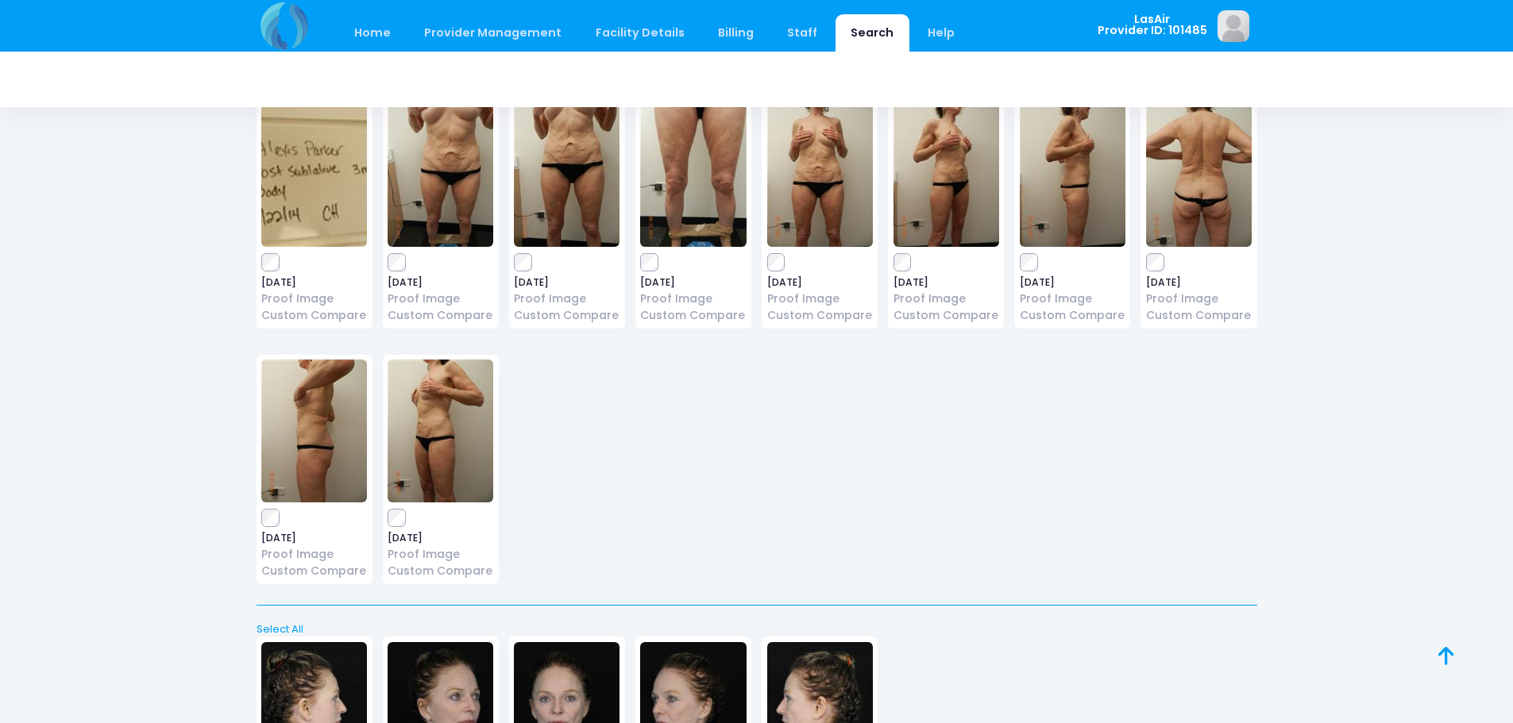
scroll to position [397, 0]
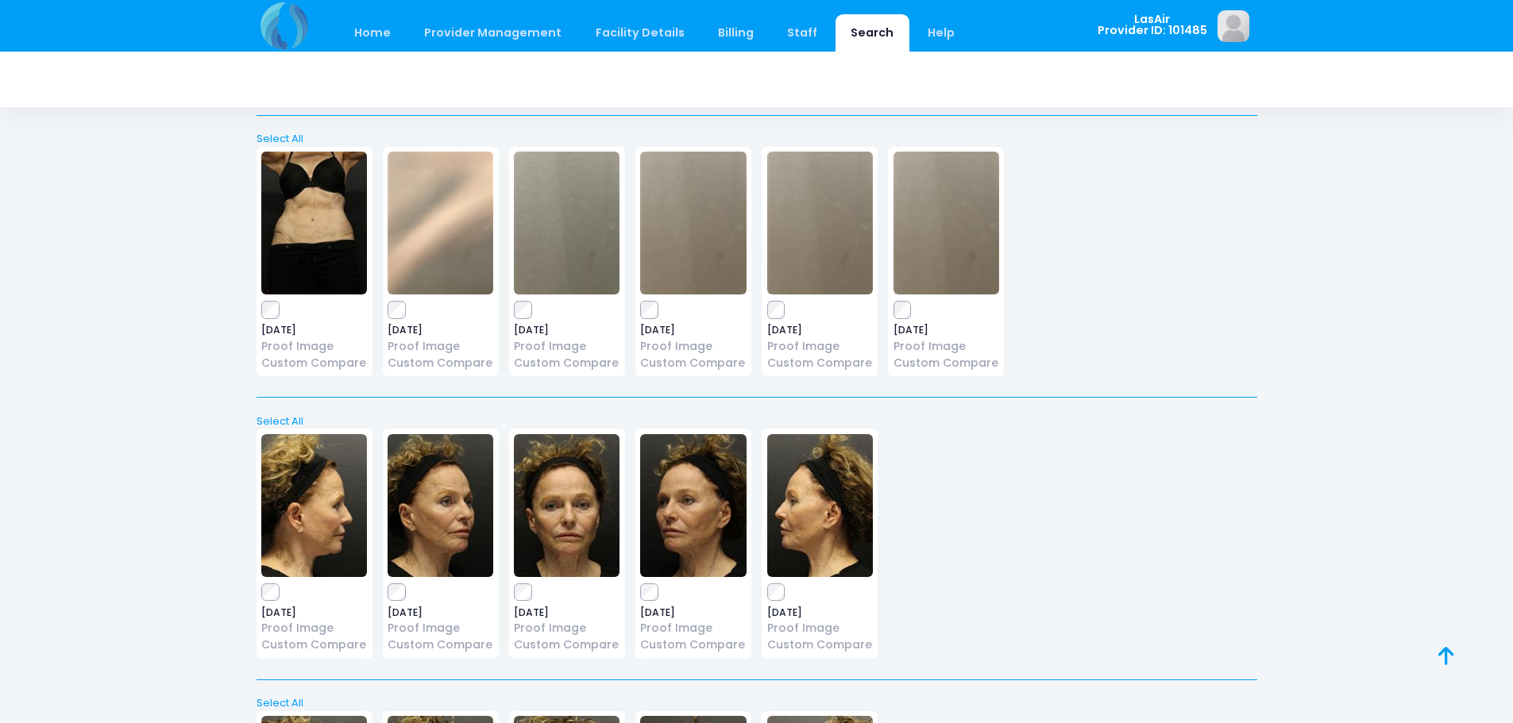
drag, startPoint x: 1517, startPoint y: 33, endPoint x: 1427, endPoint y: 624, distance: 598.3
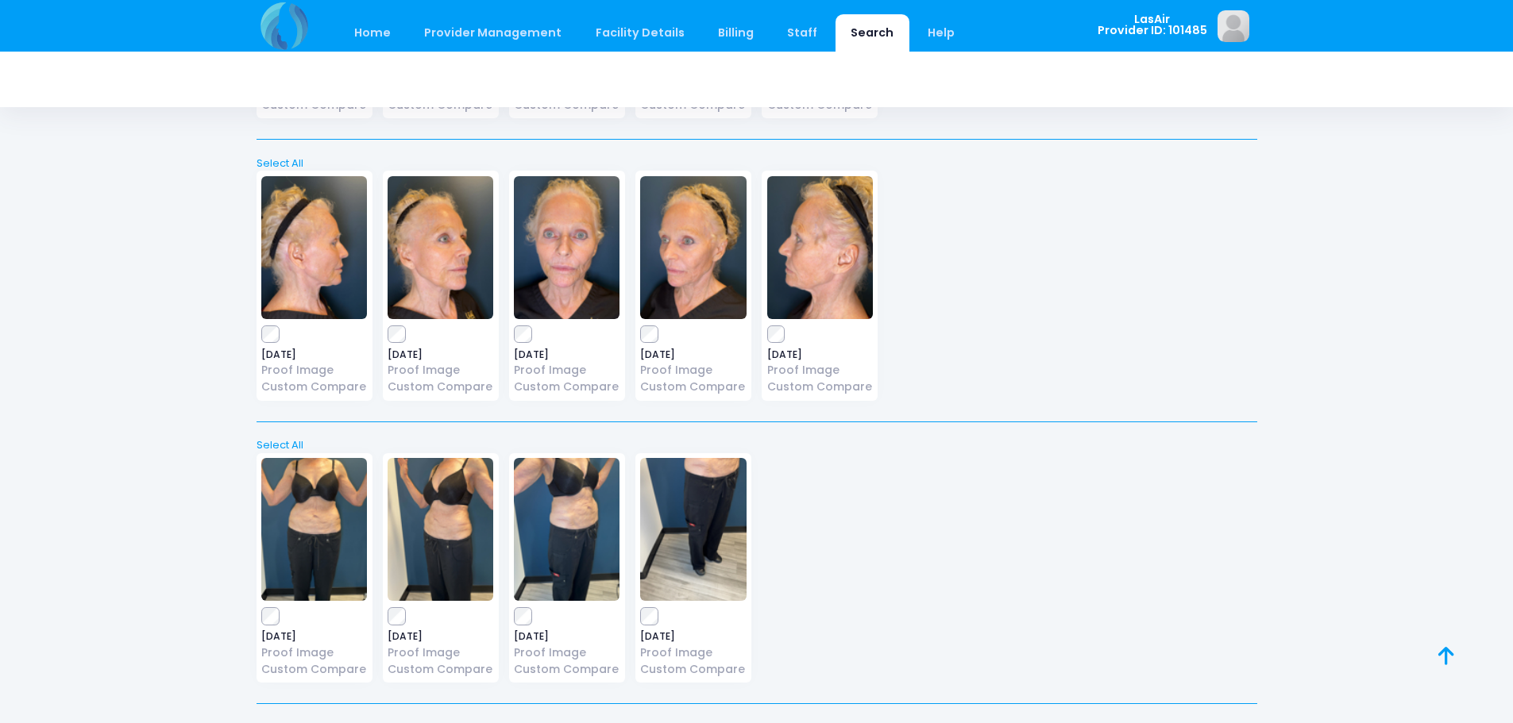
scroll to position [21829, 0]
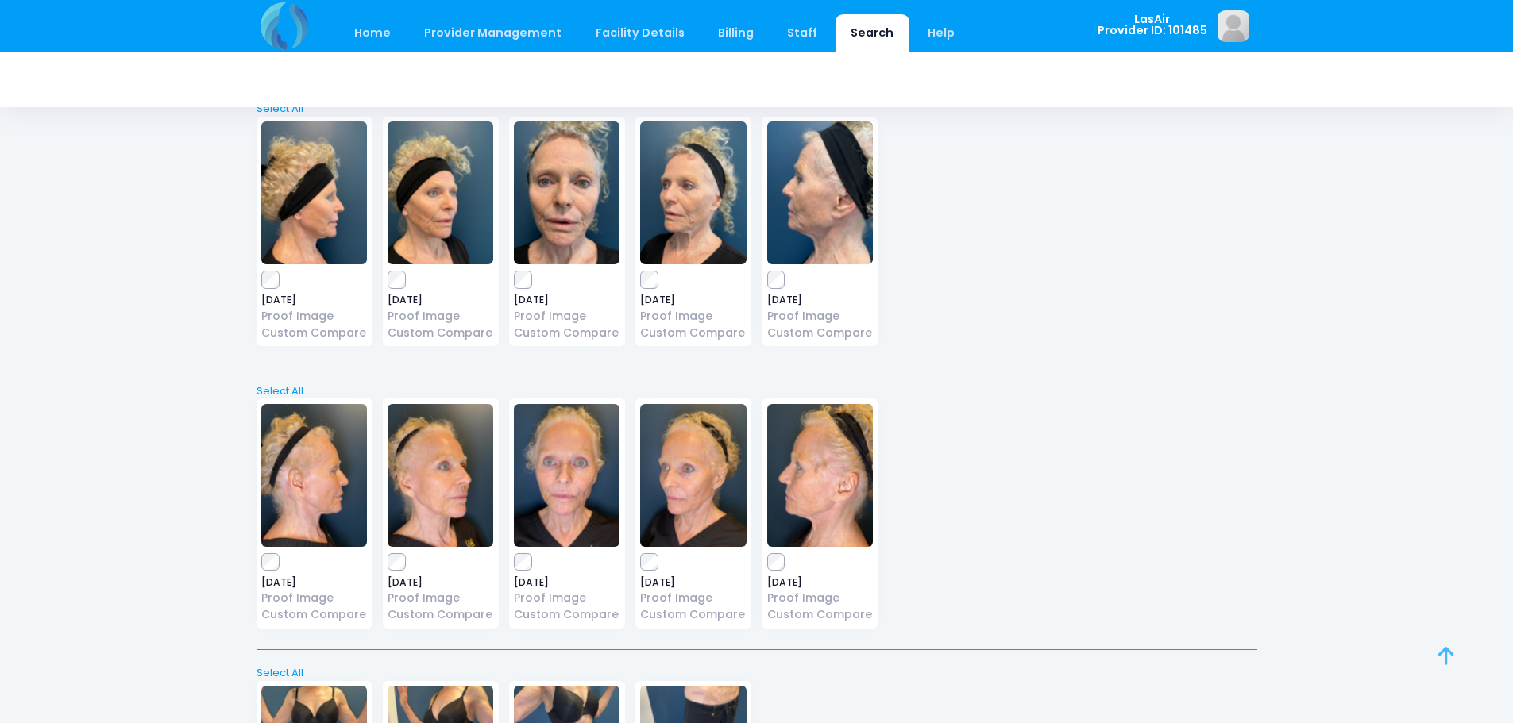
click at [1443, 656] on icon at bounding box center [1446, 656] width 16 height 1
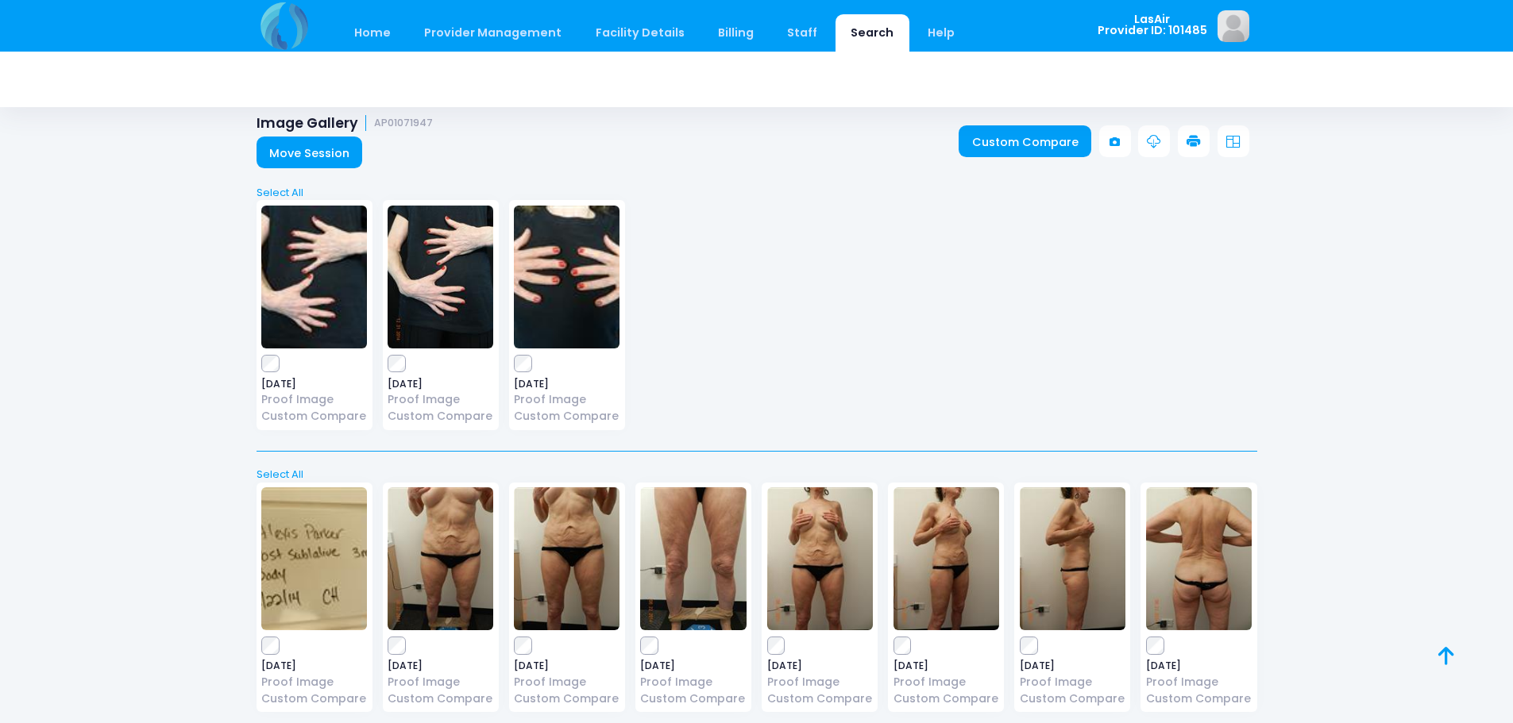
scroll to position [0, 0]
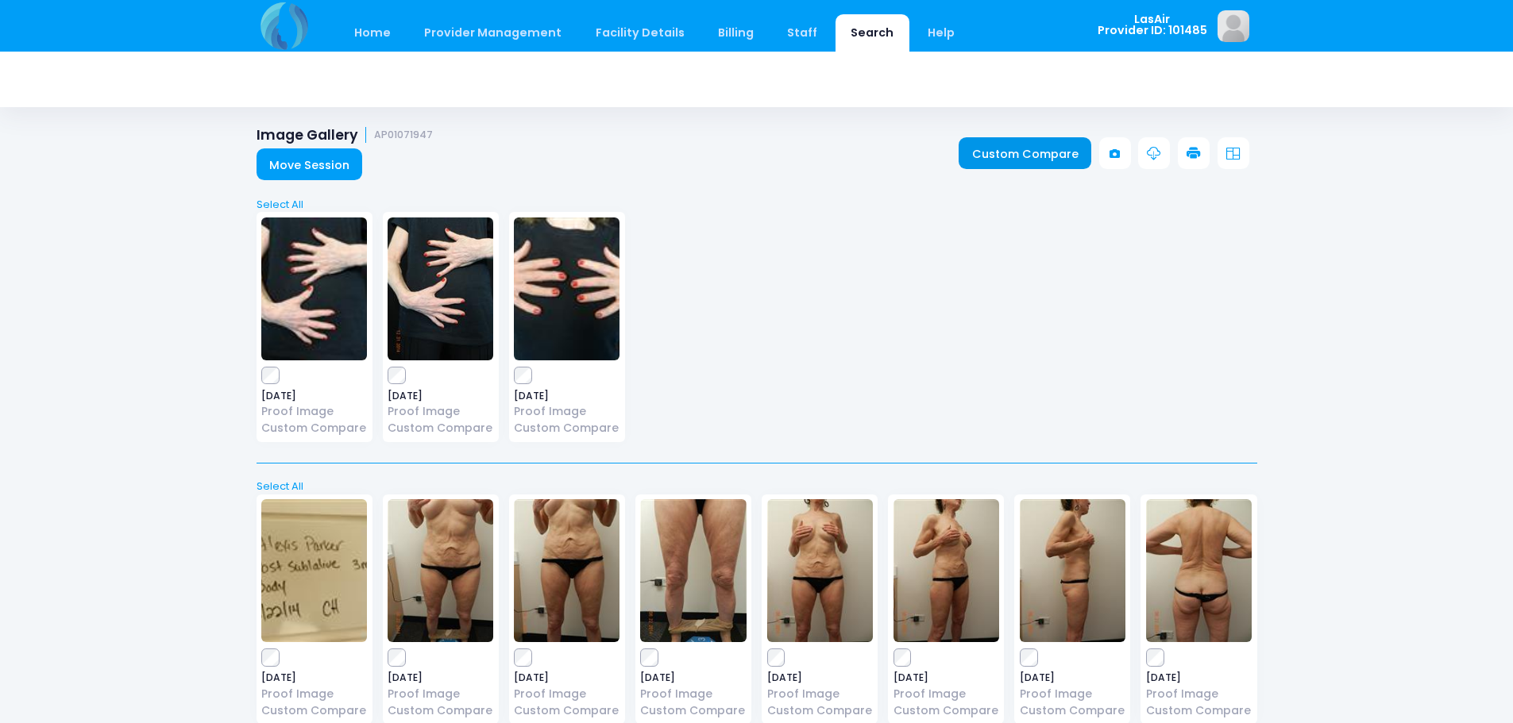
click at [1039, 156] on link "Custom Compare" at bounding box center [1024, 153] width 133 height 32
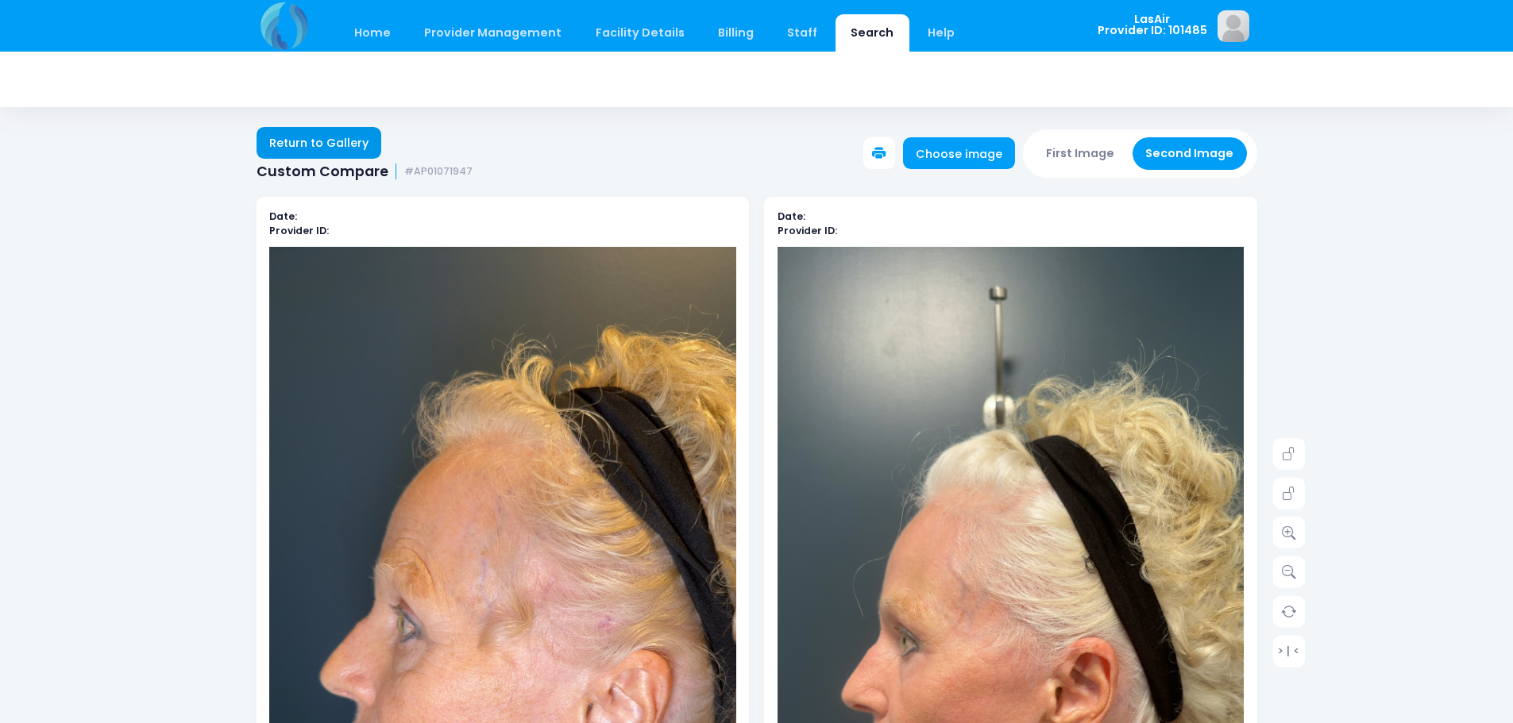
click at [348, 156] on link "Return to Gallery" at bounding box center [318, 143] width 125 height 32
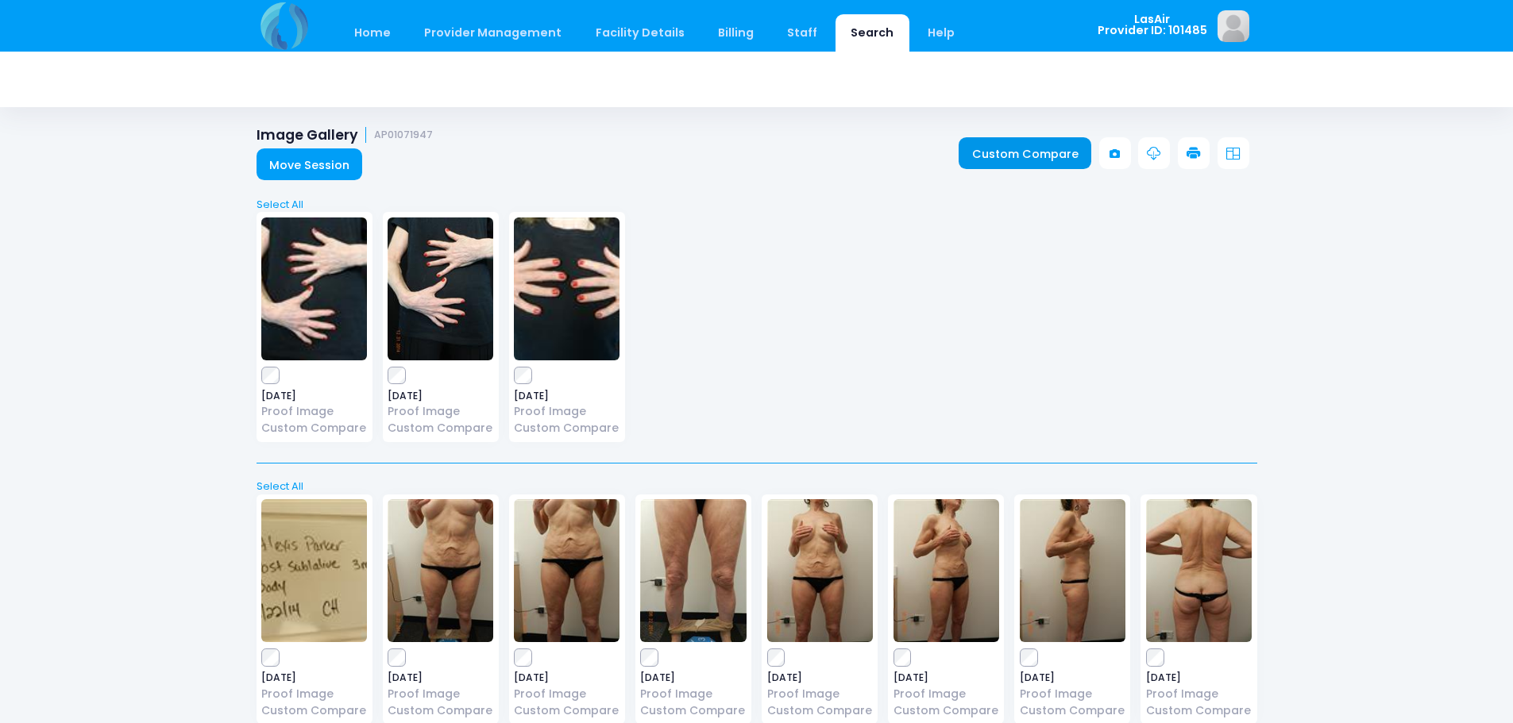
click at [1029, 153] on link "Custom Compare" at bounding box center [1024, 153] width 133 height 32
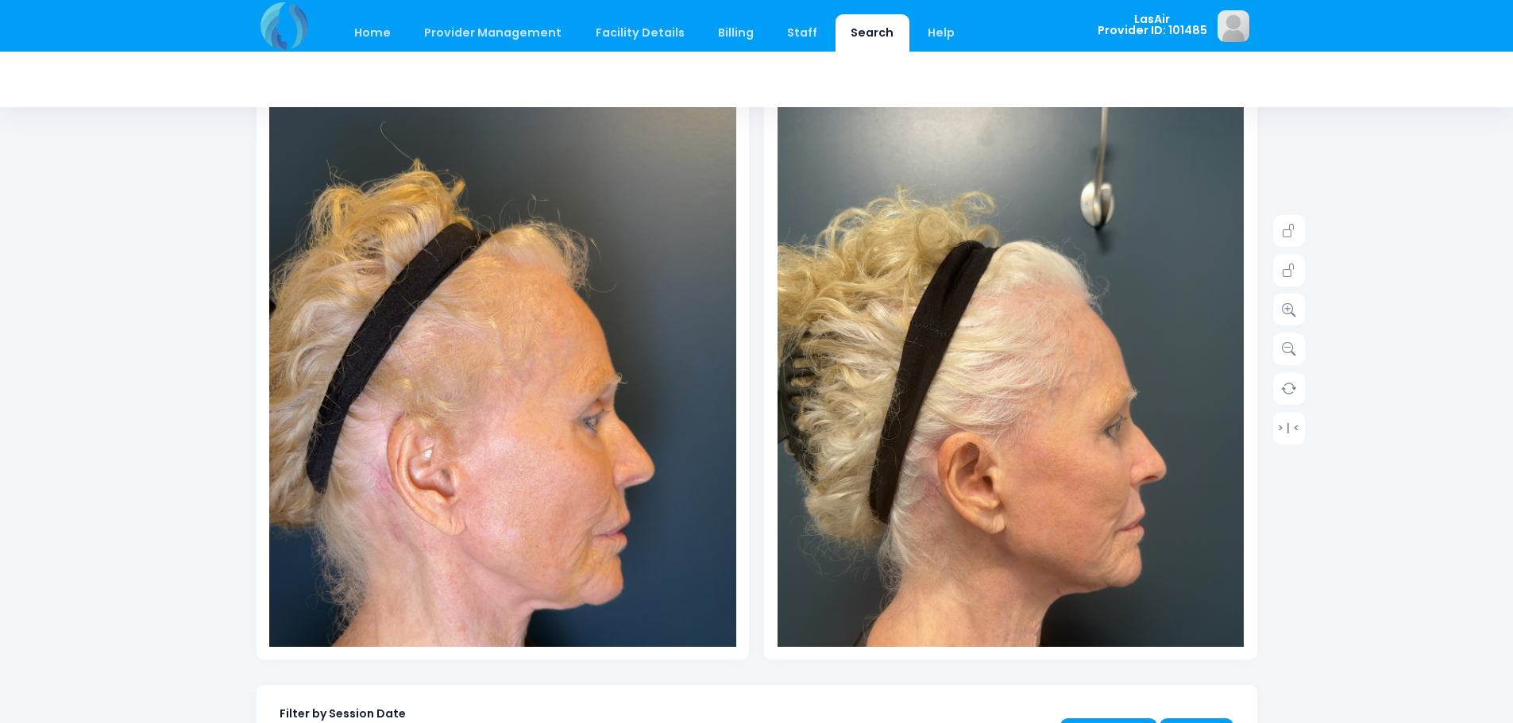
scroll to position [225, 0]
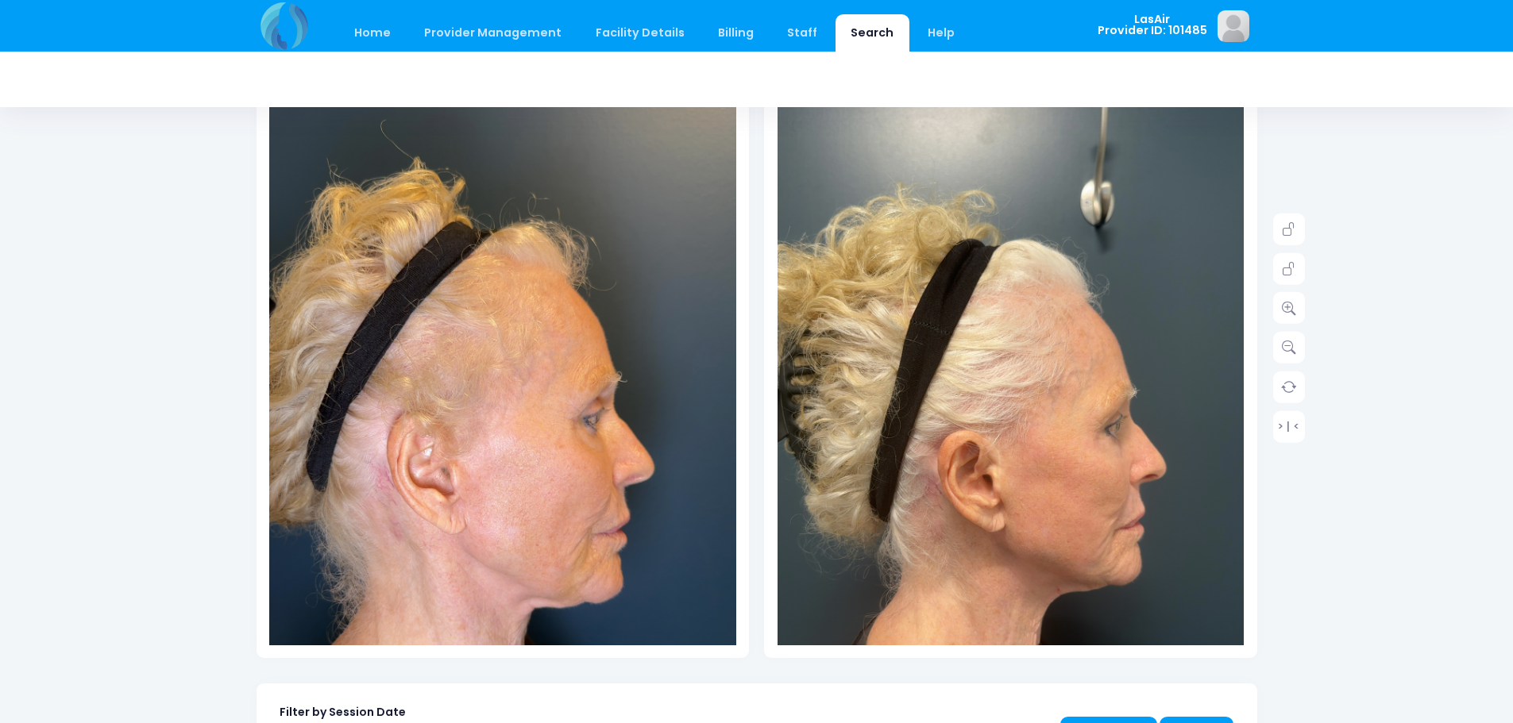
drag, startPoint x: 1517, startPoint y: 182, endPoint x: 1513, endPoint y: 286, distance: 104.1
click at [1512, 286] on html "Home Provider Management Provider Management Staff" at bounding box center [756, 136] width 1513 height 723
